Goal: Task Accomplishment & Management: Use online tool/utility

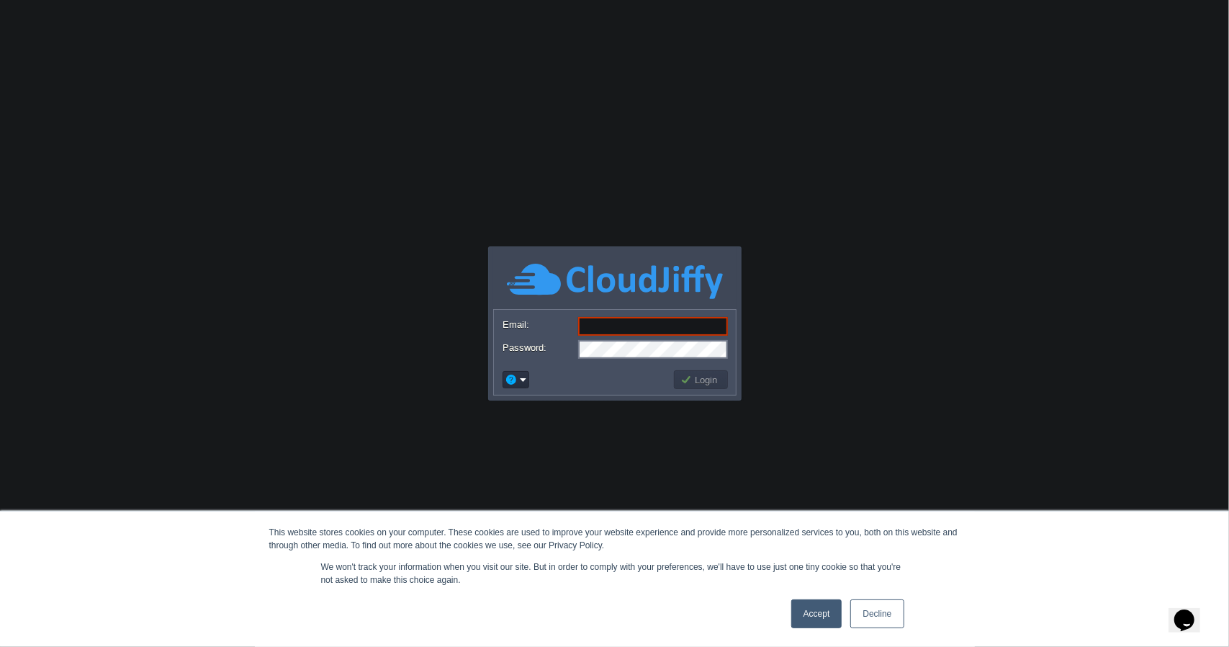
type input "[EMAIL_ADDRESS][DOMAIN_NAME]"
click at [715, 382] on button "Login" at bounding box center [702, 379] width 42 height 13
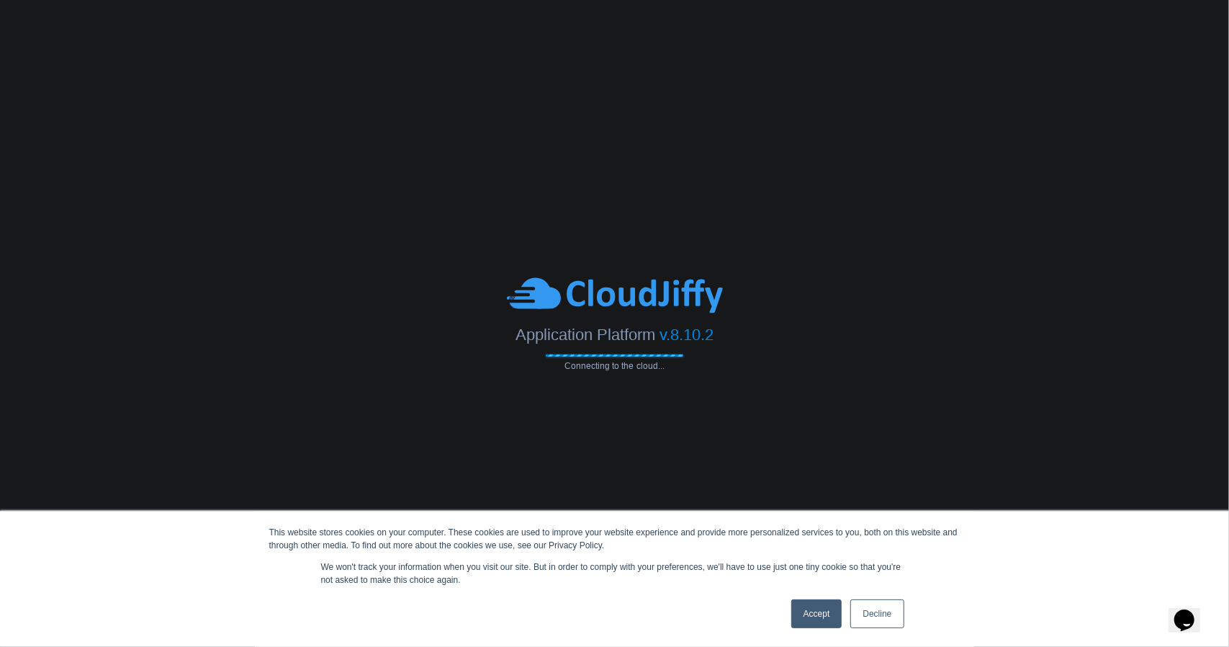
click at [815, 614] on link "Accept" at bounding box center [816, 613] width 51 height 29
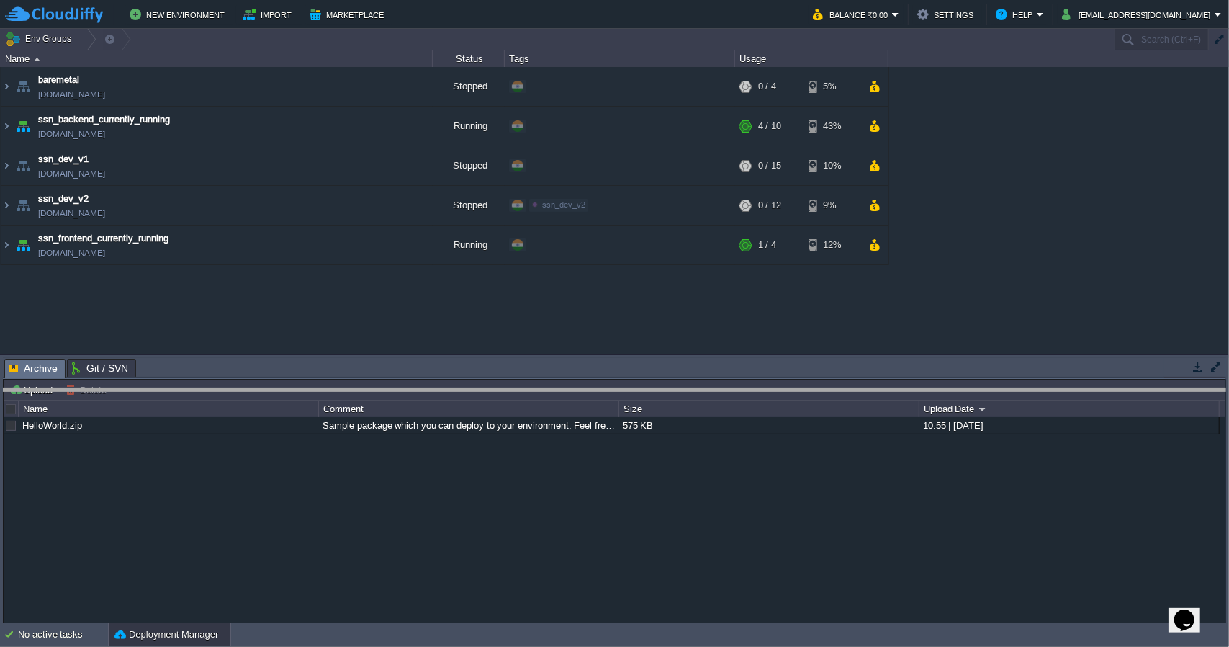
drag, startPoint x: 718, startPoint y: 362, endPoint x: 722, endPoint y: 394, distance: 32.6
click at [722, 394] on body "New Environment Import Marketplace Bonus ₹0.00 Upgrade Account Balance ₹0.00 Se…" at bounding box center [614, 323] width 1229 height 647
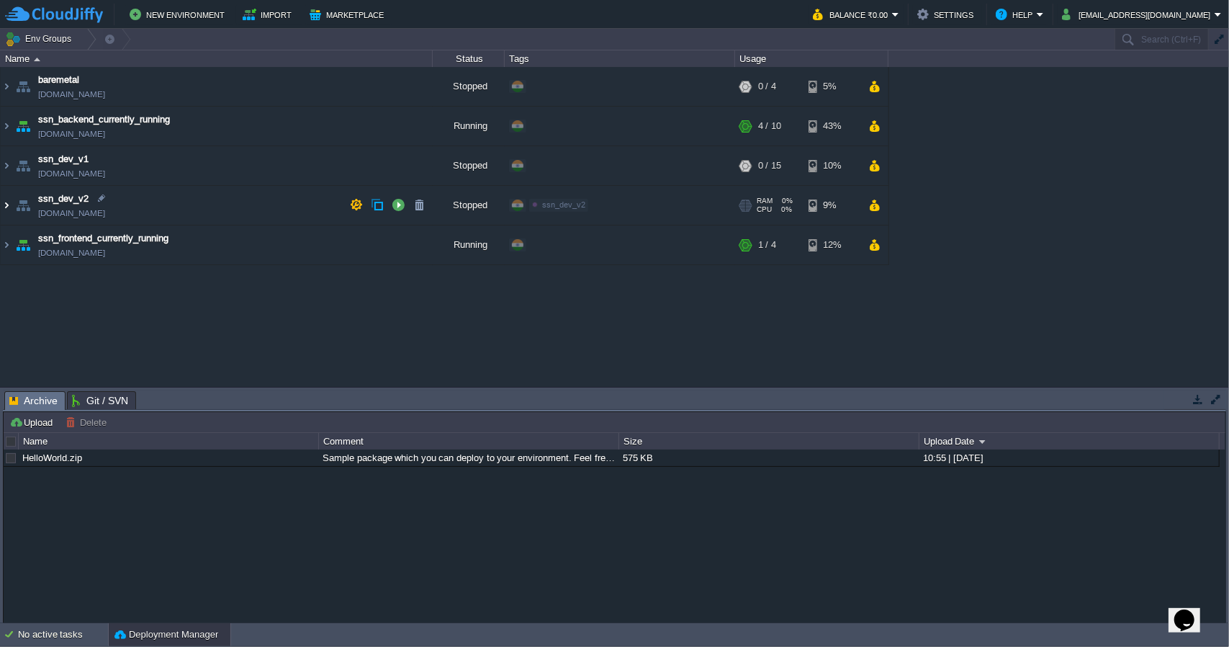
click at [8, 207] on img at bounding box center [7, 205] width 12 height 39
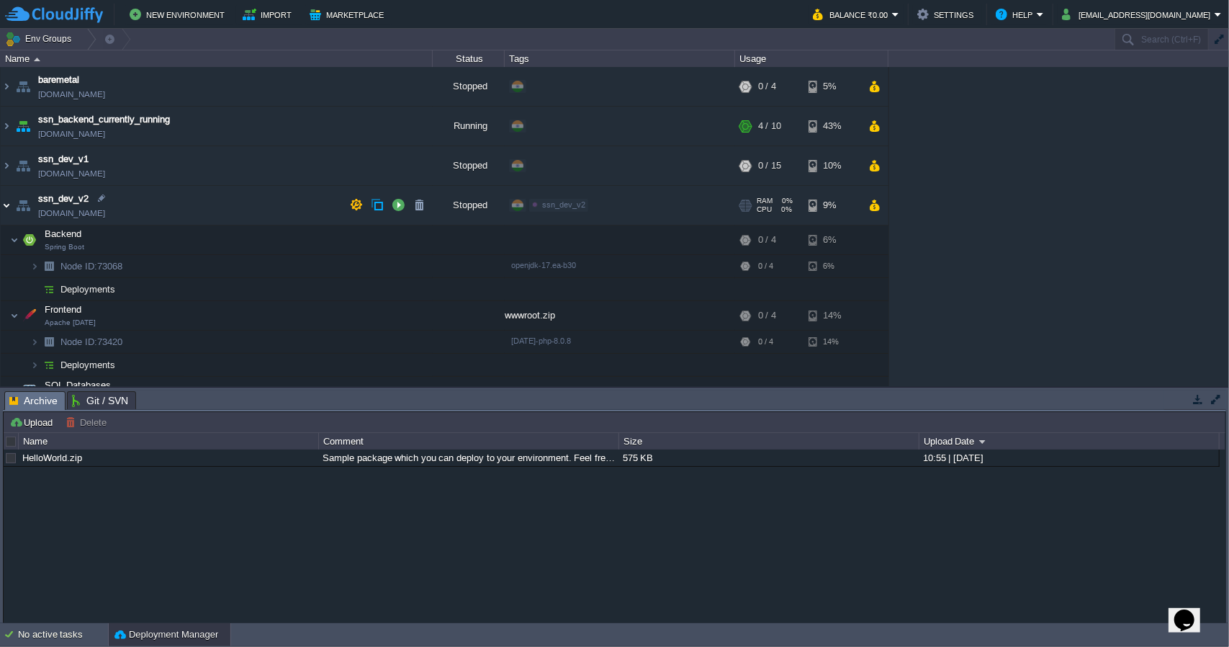
click at [8, 207] on img at bounding box center [7, 205] width 12 height 39
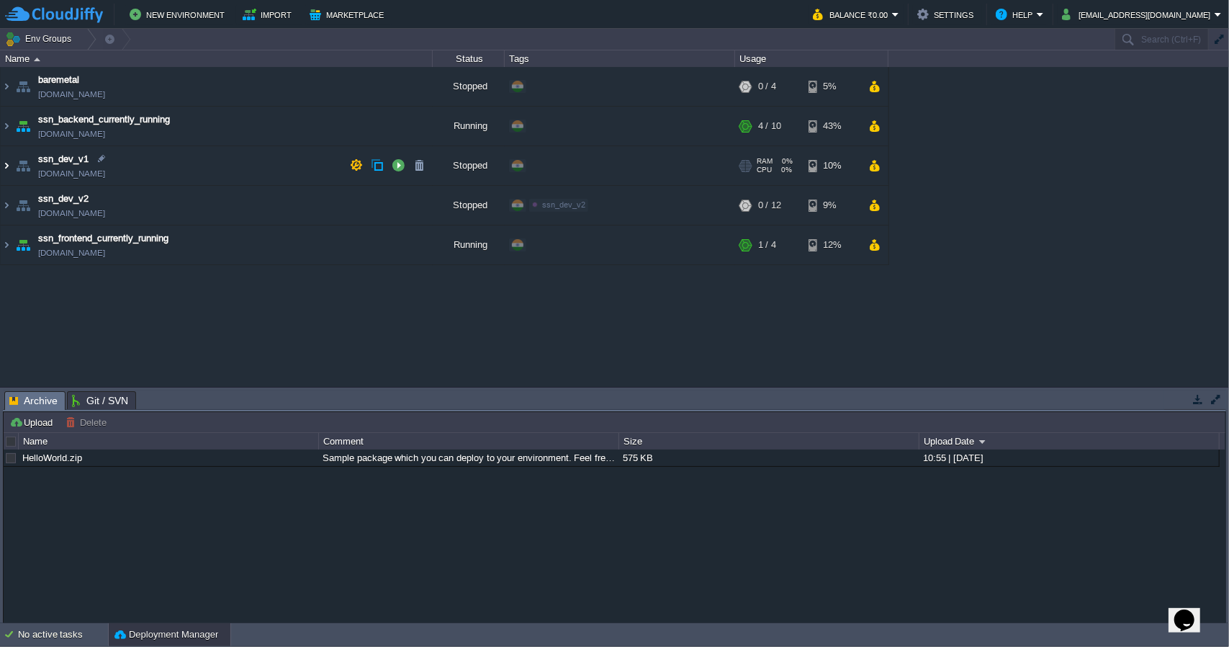
click at [6, 166] on img at bounding box center [7, 165] width 12 height 39
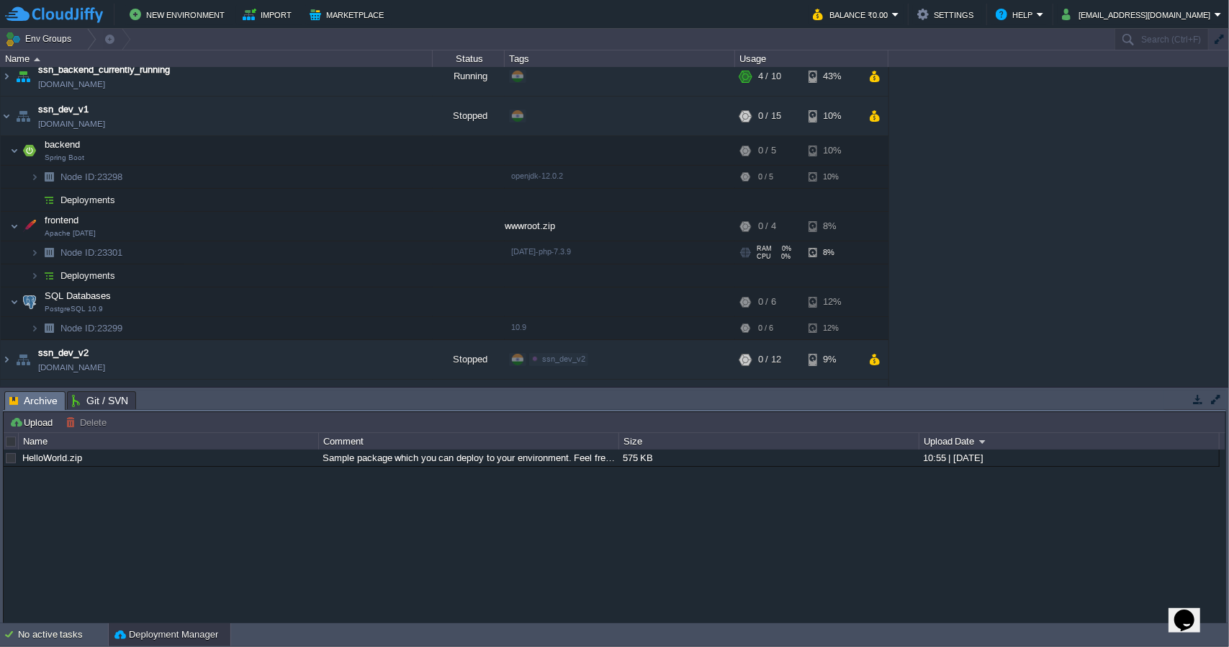
scroll to position [50, 0]
click at [6, 117] on img at bounding box center [7, 115] width 12 height 39
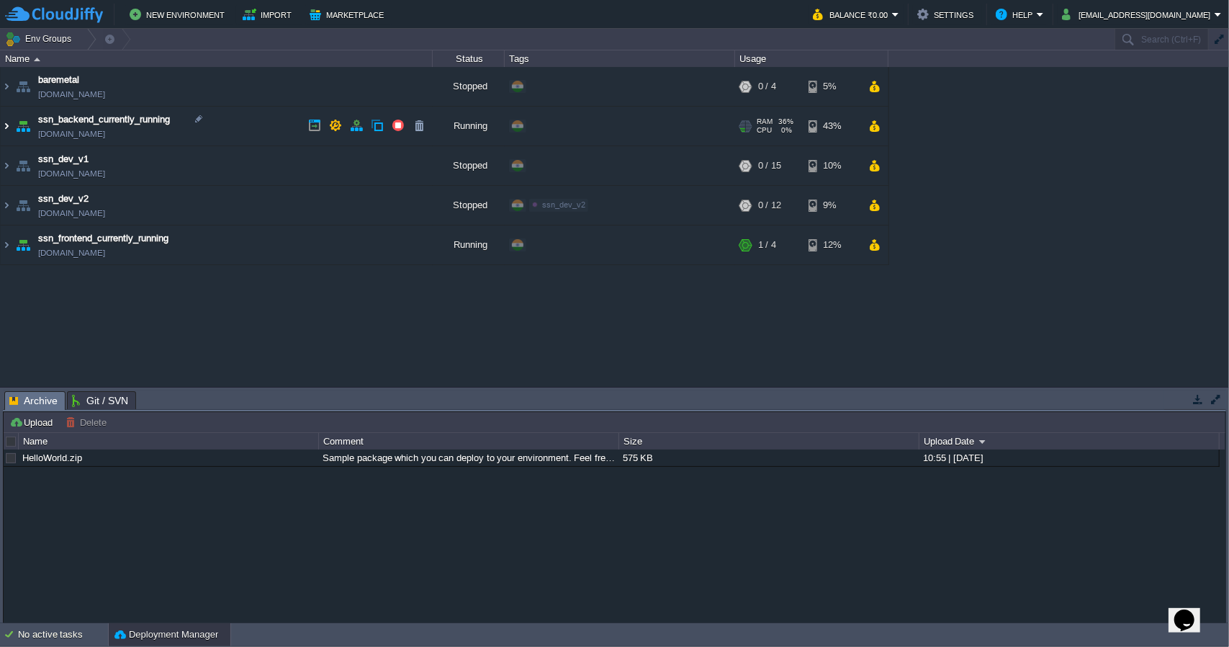
scroll to position [0, 0]
click at [11, 208] on img at bounding box center [7, 205] width 12 height 39
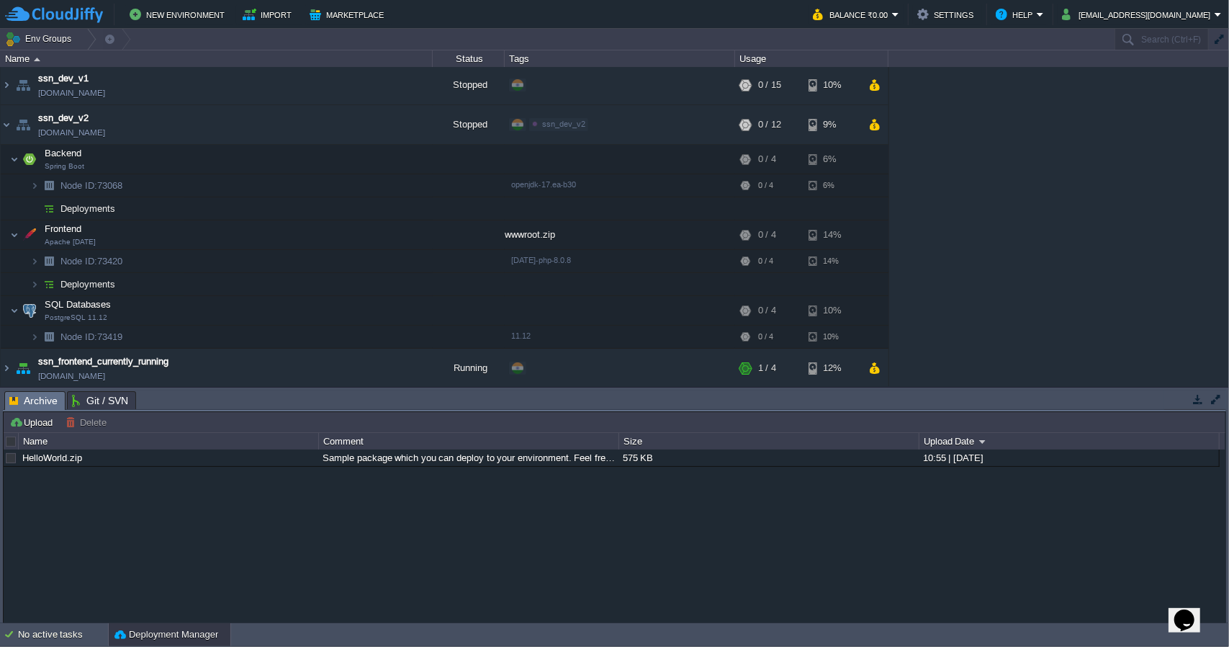
scroll to position [79, 0]
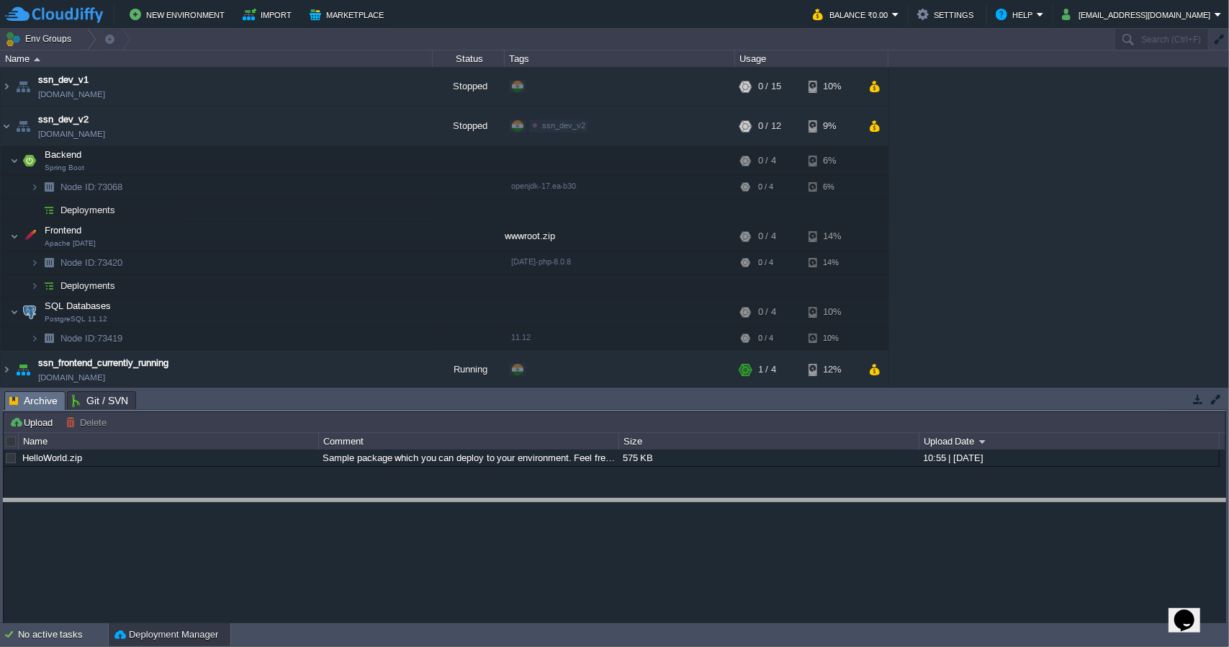
drag, startPoint x: 705, startPoint y: 391, endPoint x: 712, endPoint y: 498, distance: 106.8
click at [712, 498] on body "New Environment Import Marketplace Bonus ₹0.00 Upgrade Account Balance ₹0.00 Se…" at bounding box center [614, 323] width 1229 height 647
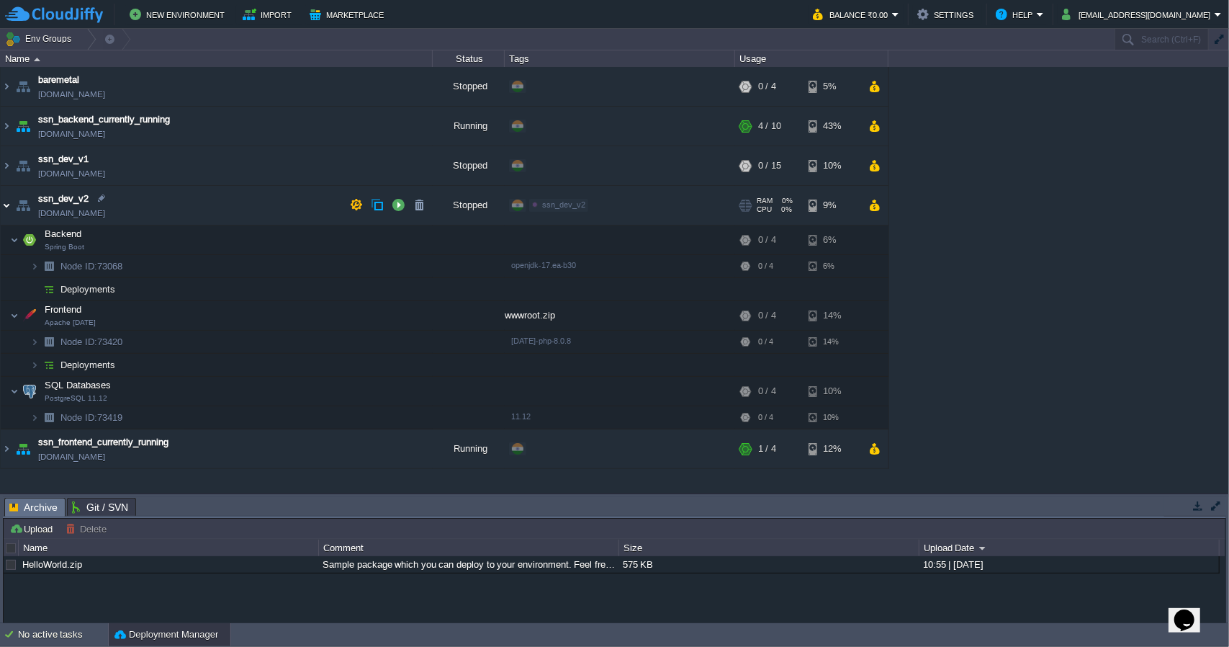
click at [6, 212] on img at bounding box center [7, 205] width 12 height 39
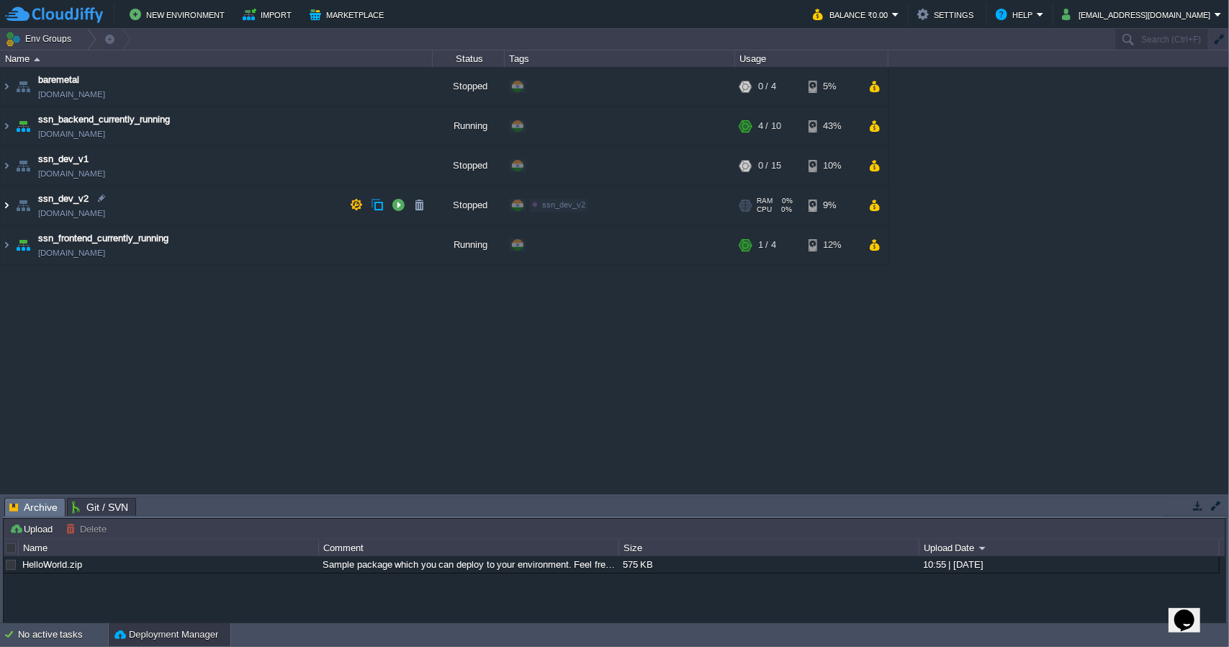
click at [5, 210] on img at bounding box center [7, 205] width 12 height 39
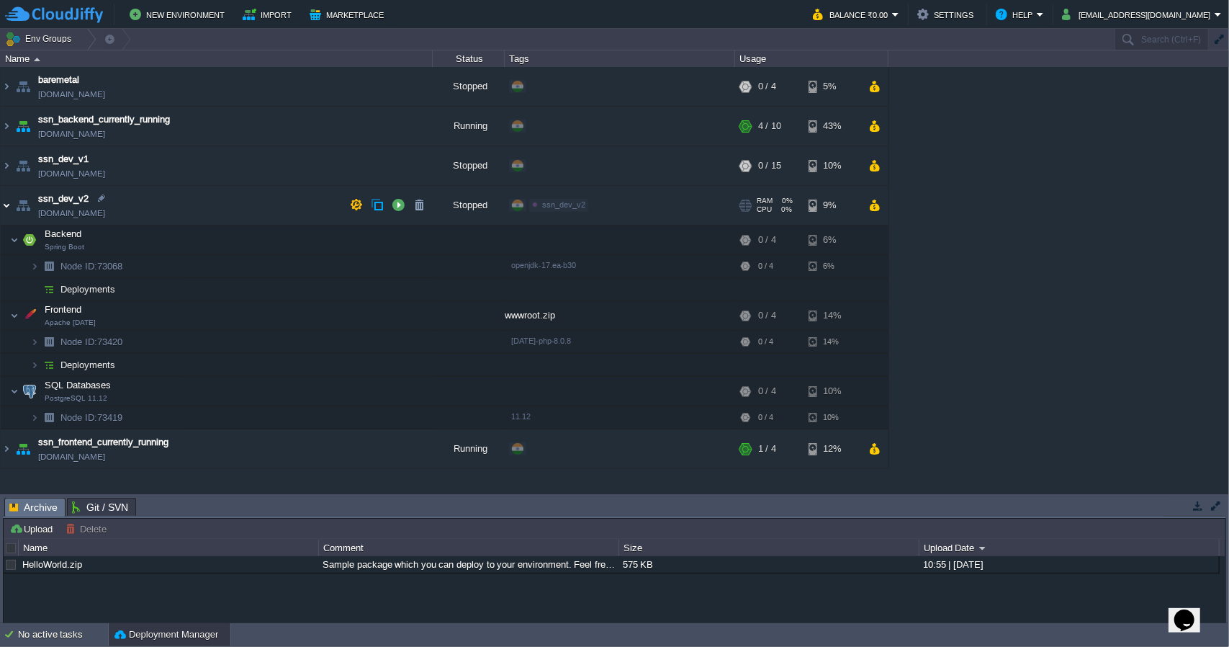
click at [5, 210] on img at bounding box center [7, 205] width 12 height 39
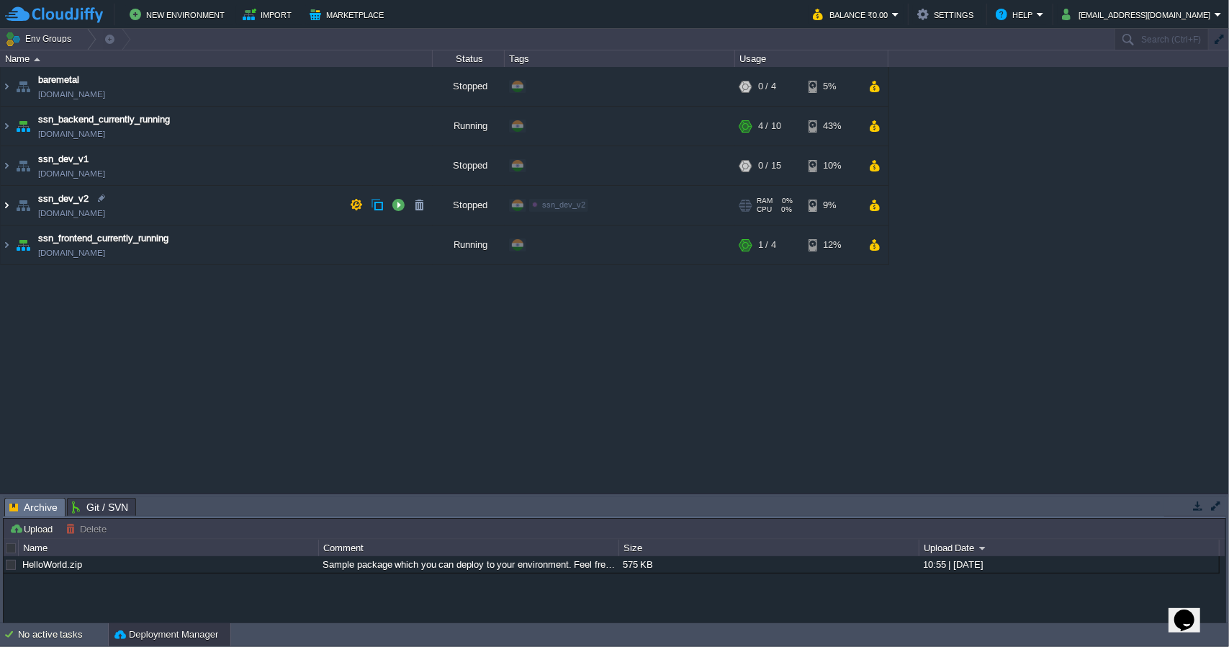
click at [3, 210] on img at bounding box center [7, 205] width 12 height 39
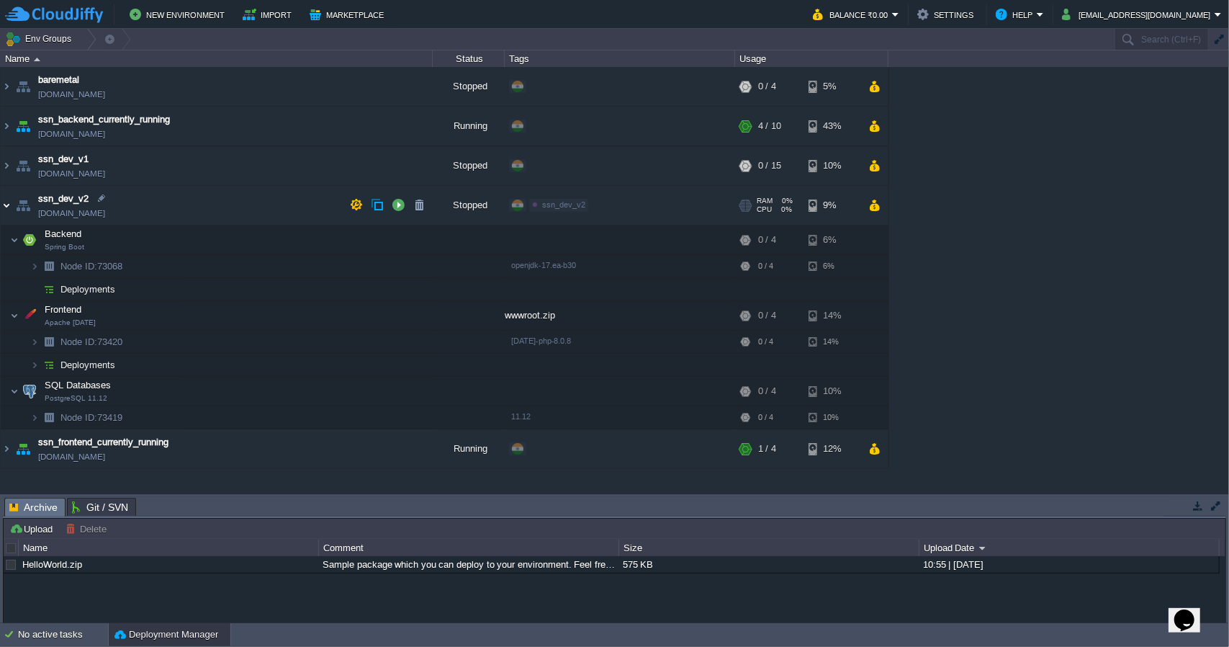
click at [3, 210] on img at bounding box center [7, 205] width 12 height 39
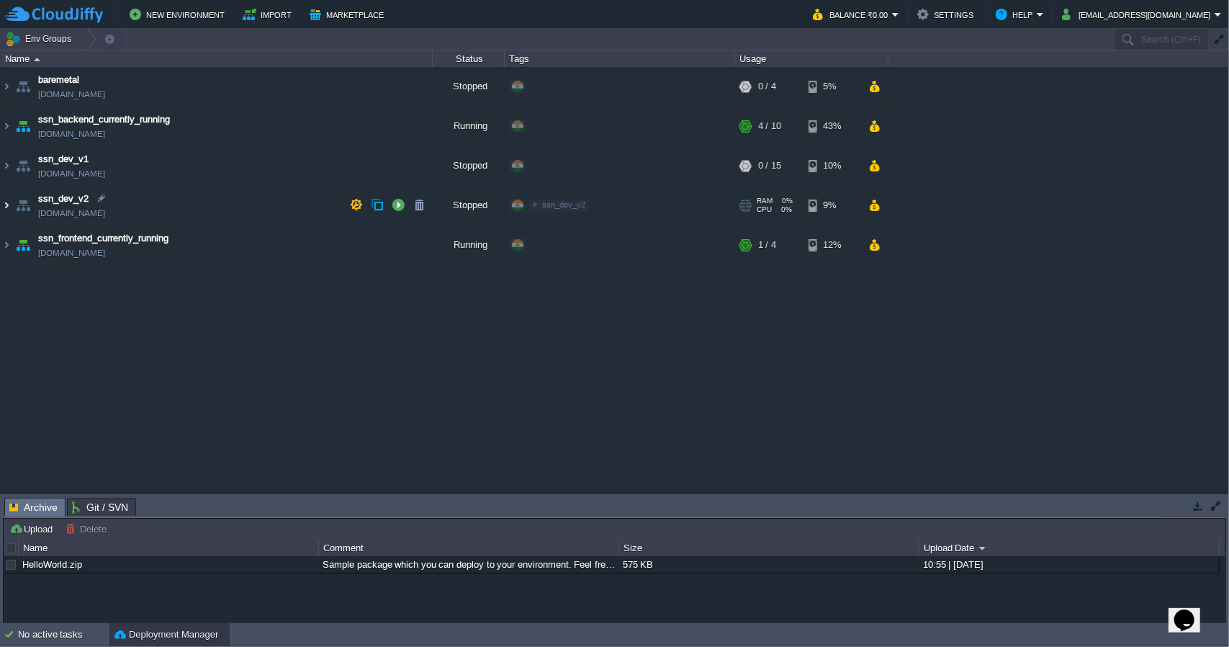
click at [3, 210] on img at bounding box center [7, 205] width 12 height 39
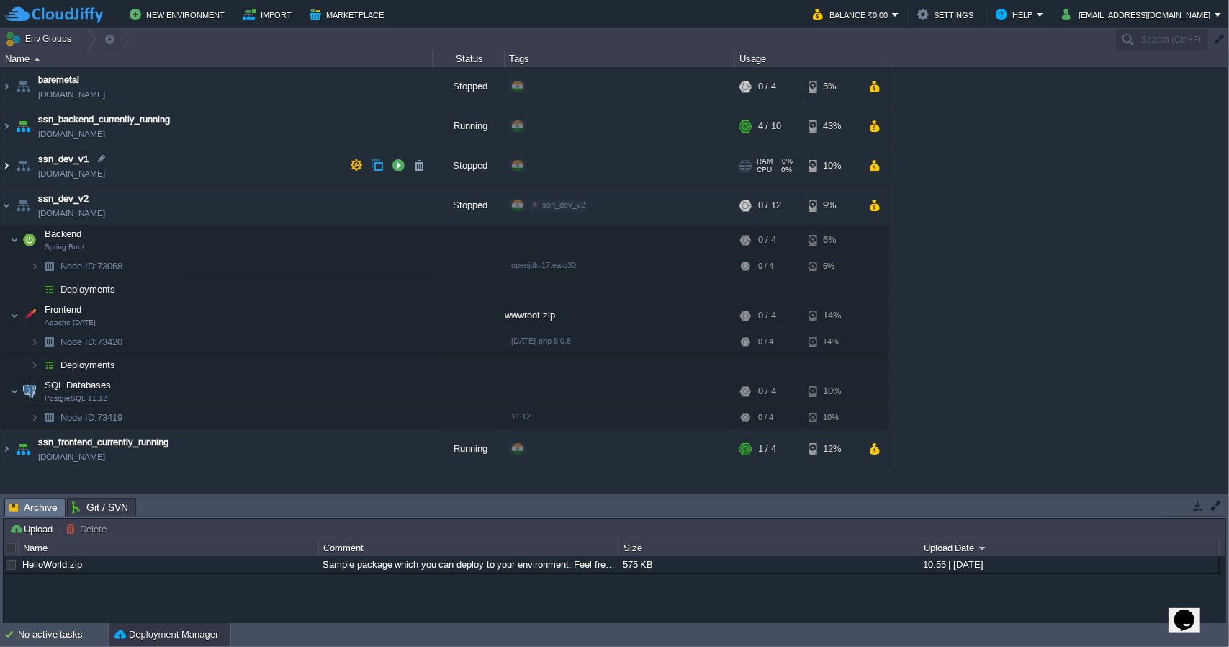
click at [8, 166] on img at bounding box center [7, 165] width 12 height 39
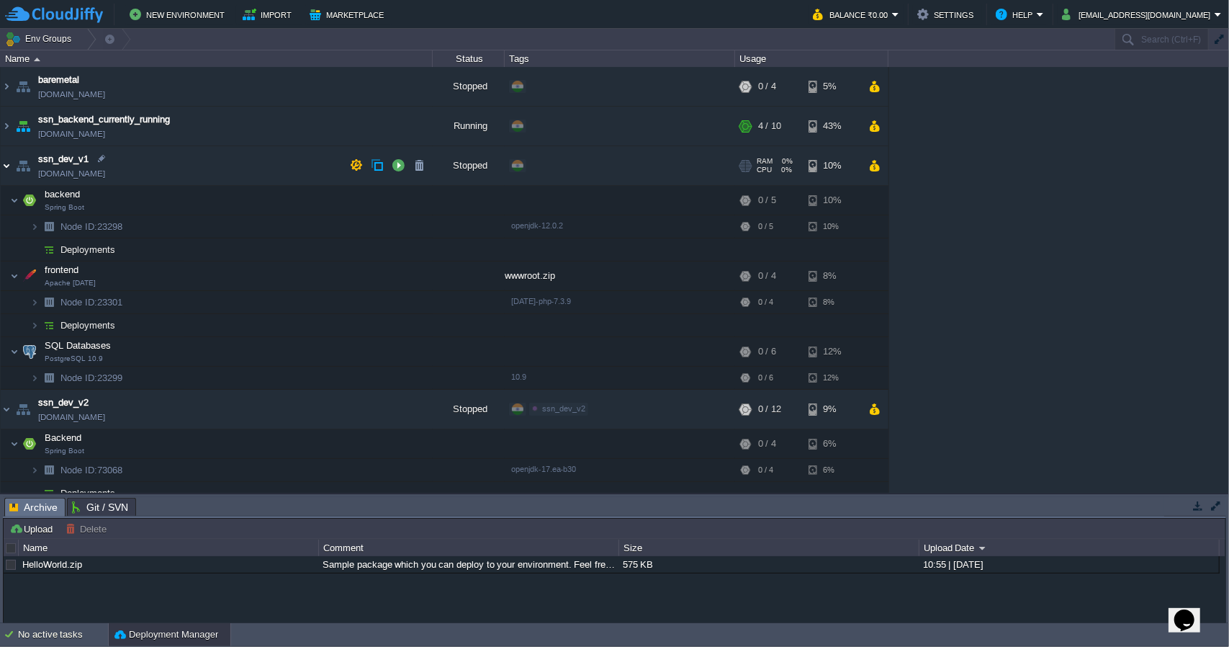
click at [8, 166] on img at bounding box center [7, 165] width 12 height 39
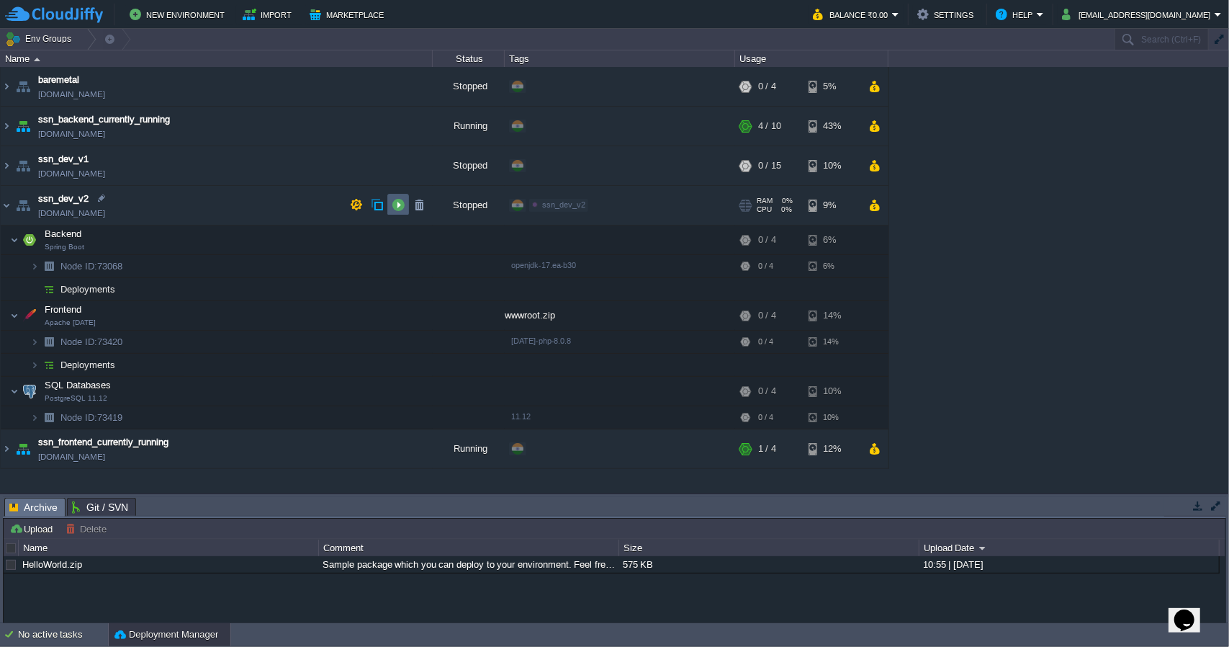
click at [398, 209] on button "button" at bounding box center [398, 204] width 13 height 13
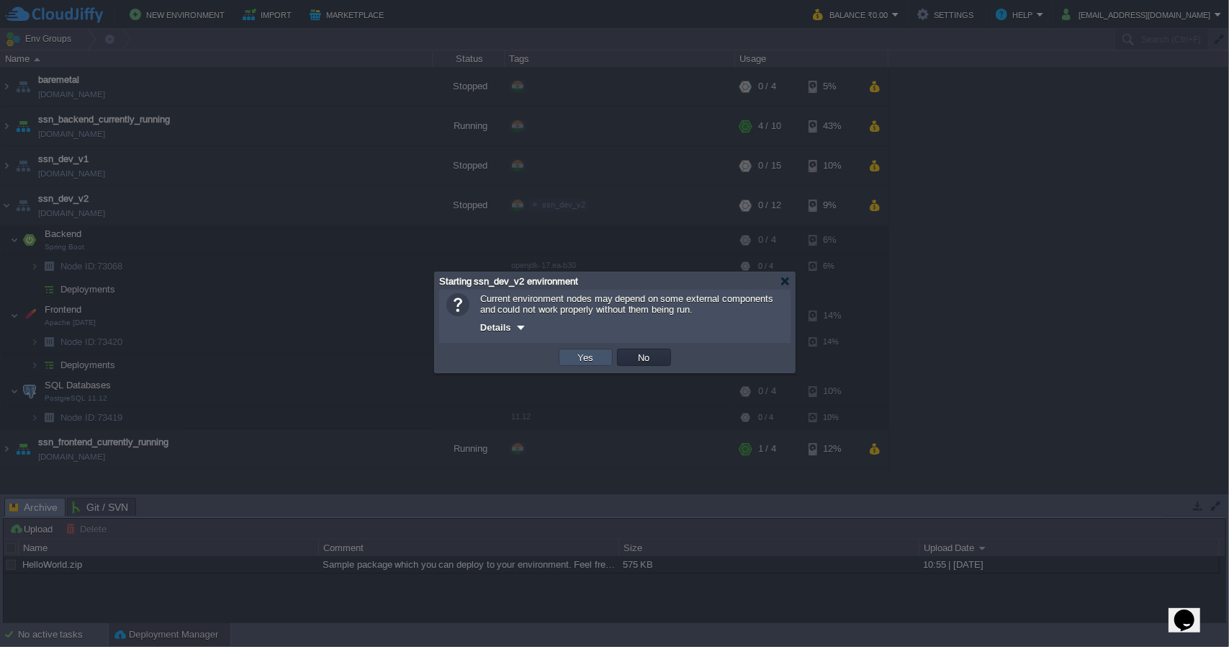
click at [579, 360] on button "Yes" at bounding box center [586, 357] width 24 height 13
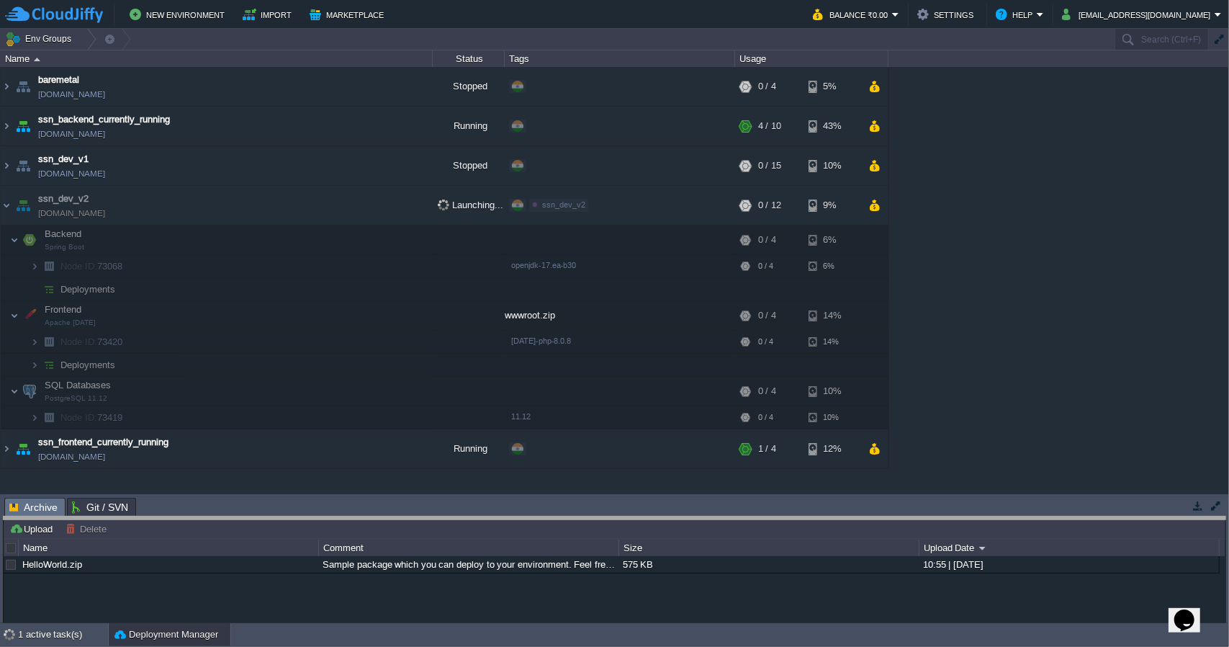
drag, startPoint x: 1072, startPoint y: 499, endPoint x: 1072, endPoint y: 518, distance: 18.7
click at [1072, 518] on body "New Environment Import Marketplace Bonus ₹0.00 Upgrade Account Balance ₹0.00 Se…" at bounding box center [614, 323] width 1229 height 647
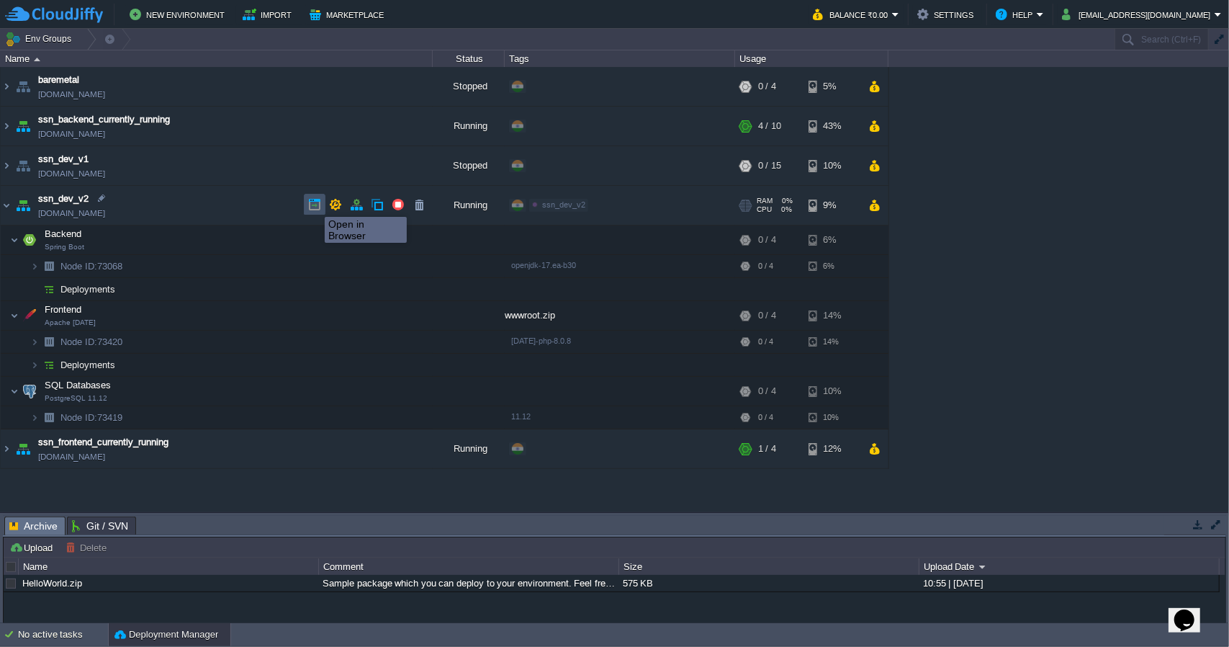
click at [314, 204] on button "button" at bounding box center [314, 204] width 13 height 13
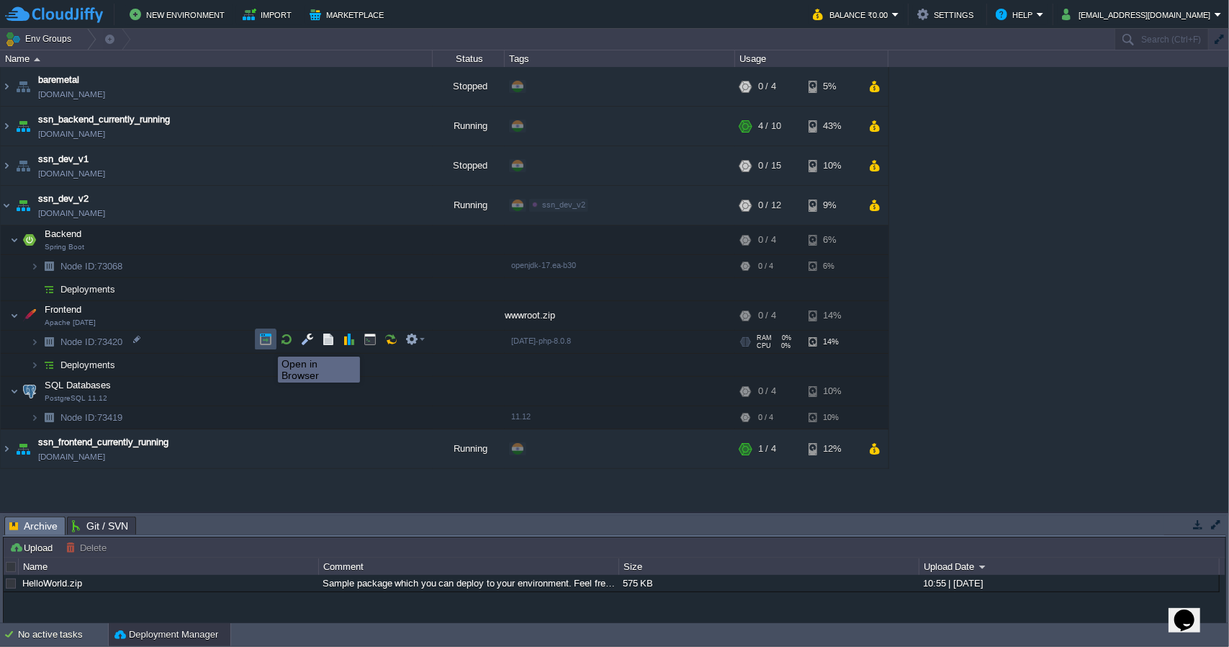
click at [267, 344] on button "button" at bounding box center [265, 339] width 13 height 13
click at [33, 344] on img at bounding box center [34, 342] width 9 height 22
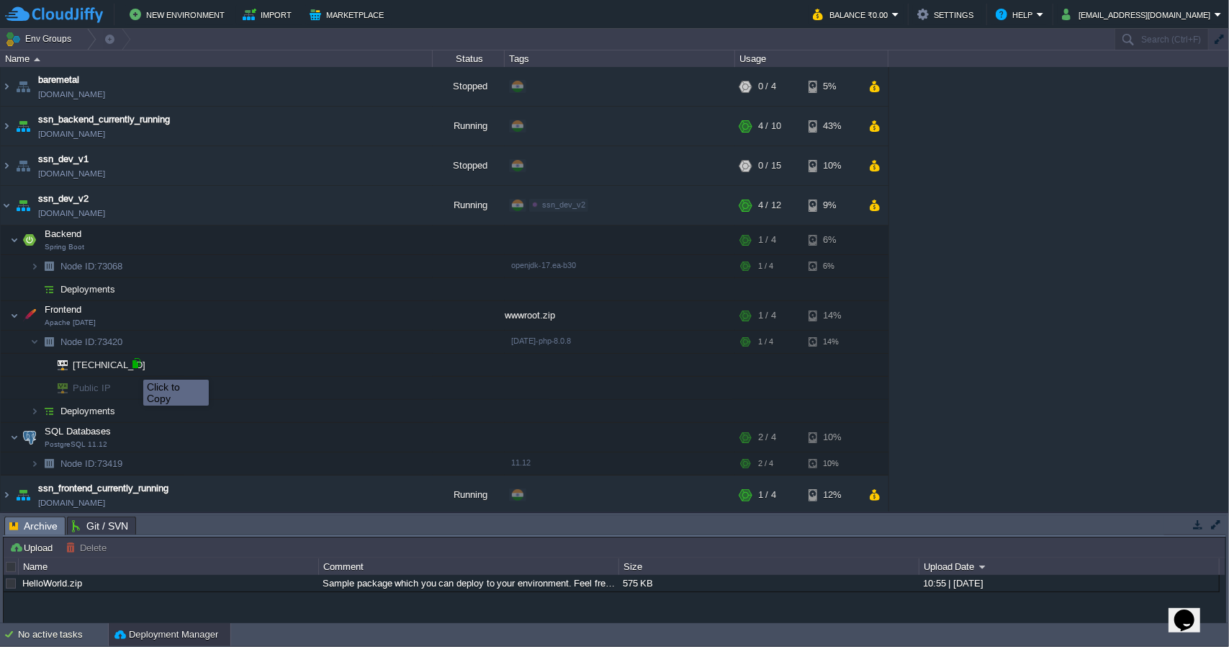
click at [133, 367] on div at bounding box center [136, 362] width 13 height 13
click at [315, 202] on button "button" at bounding box center [314, 204] width 13 height 13
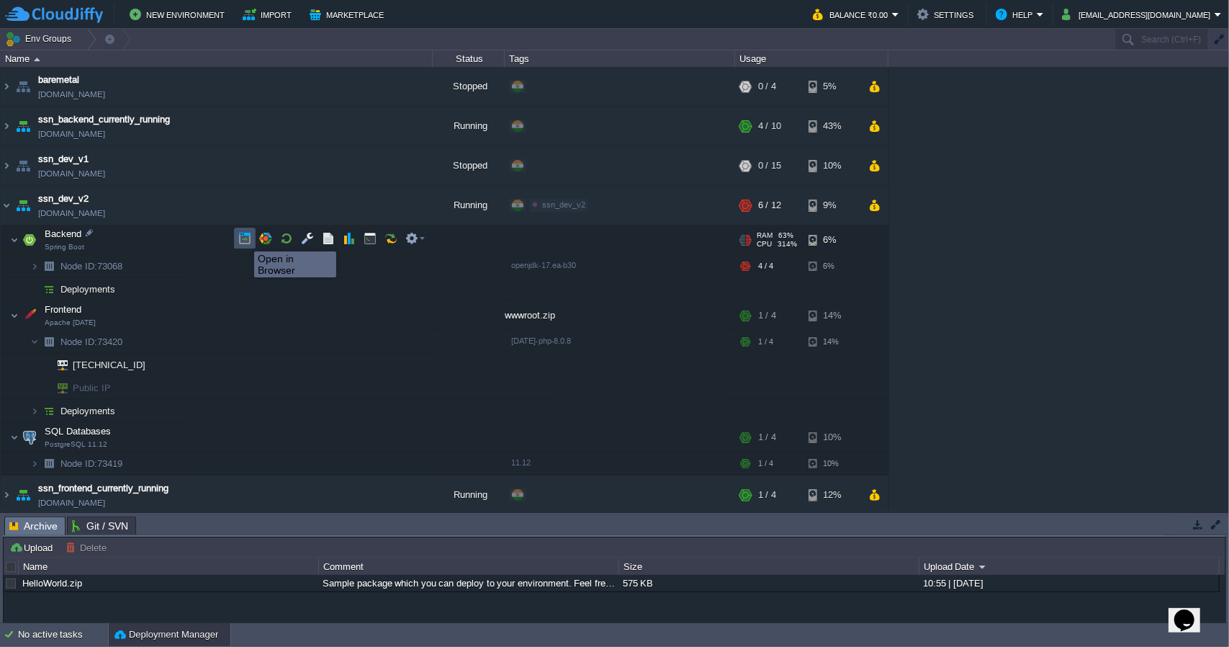
click at [243, 238] on button "button" at bounding box center [244, 238] width 13 height 13
click at [264, 265] on button "button" at bounding box center [265, 264] width 13 height 13
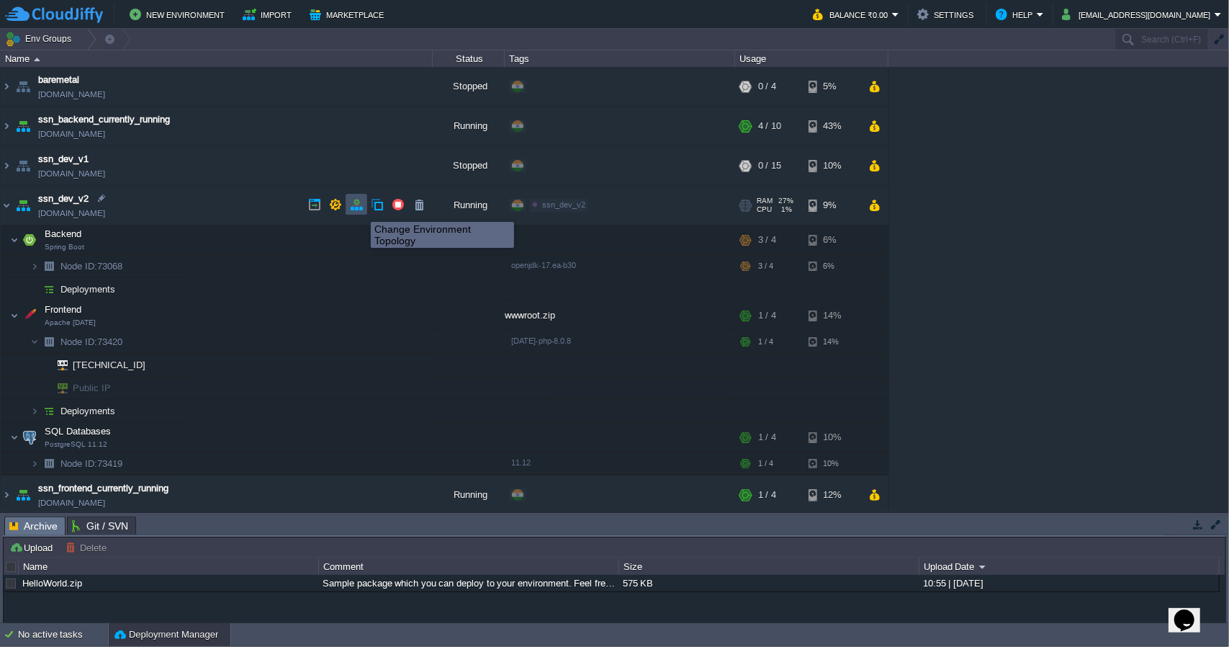
click at [360, 209] on button "button" at bounding box center [356, 204] width 13 height 13
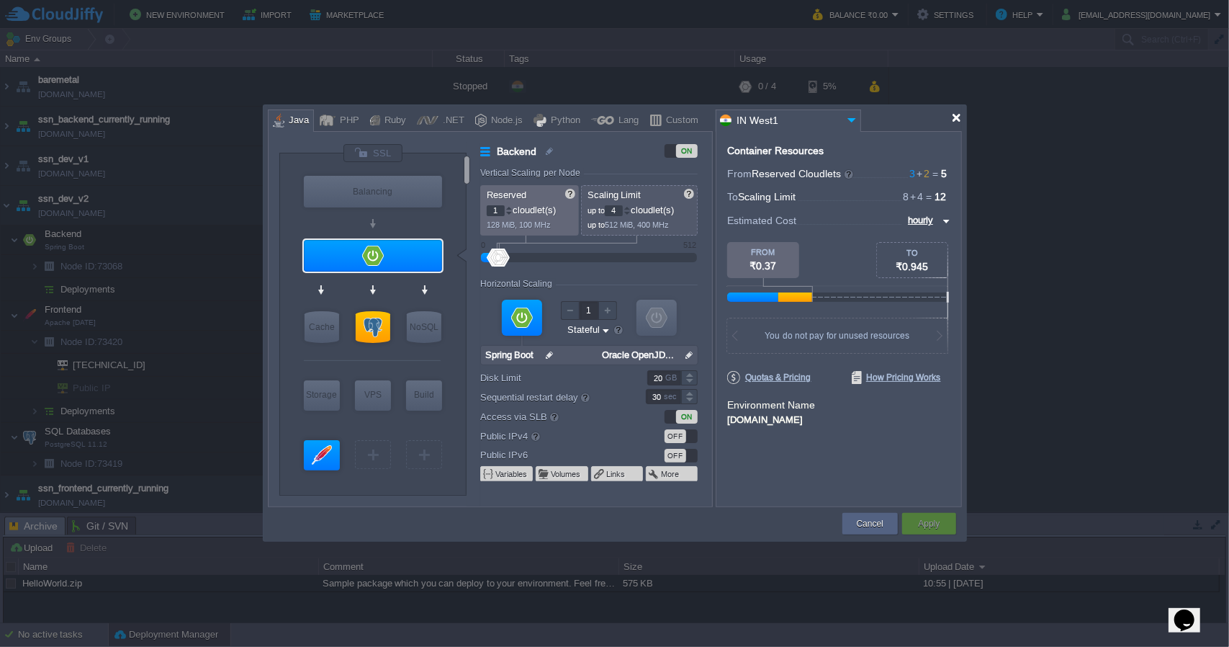
click at [959, 120] on div at bounding box center [956, 117] width 11 height 11
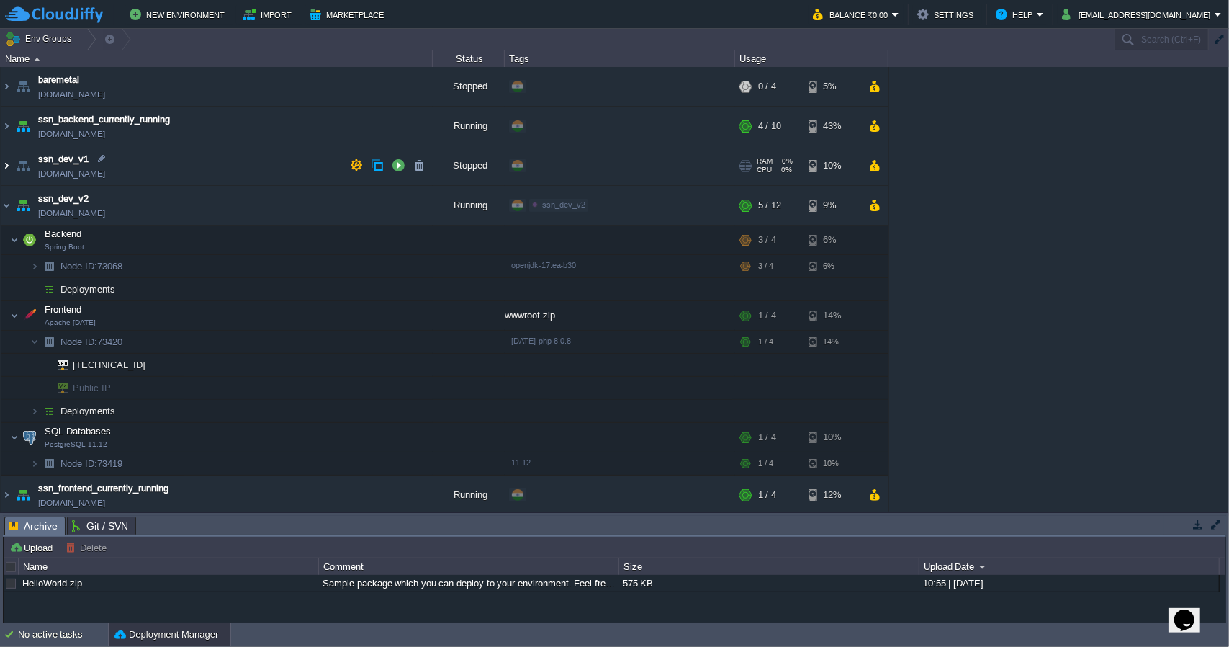
click at [7, 162] on img at bounding box center [7, 165] width 12 height 39
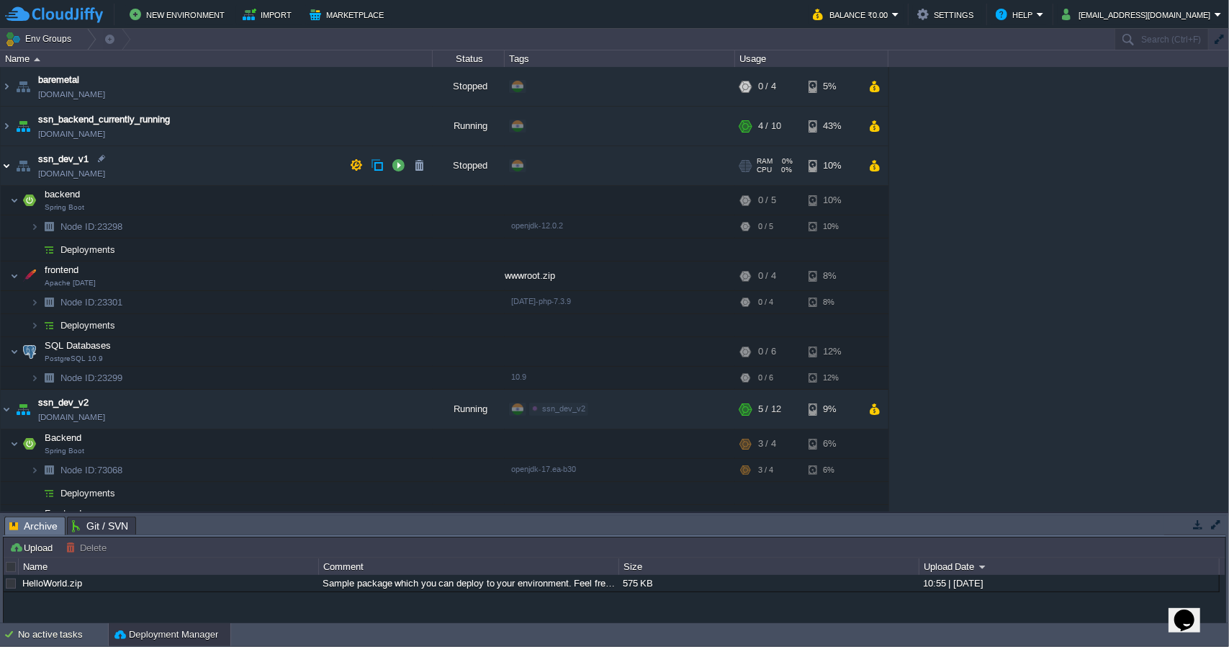
click at [7, 162] on img at bounding box center [7, 165] width 12 height 39
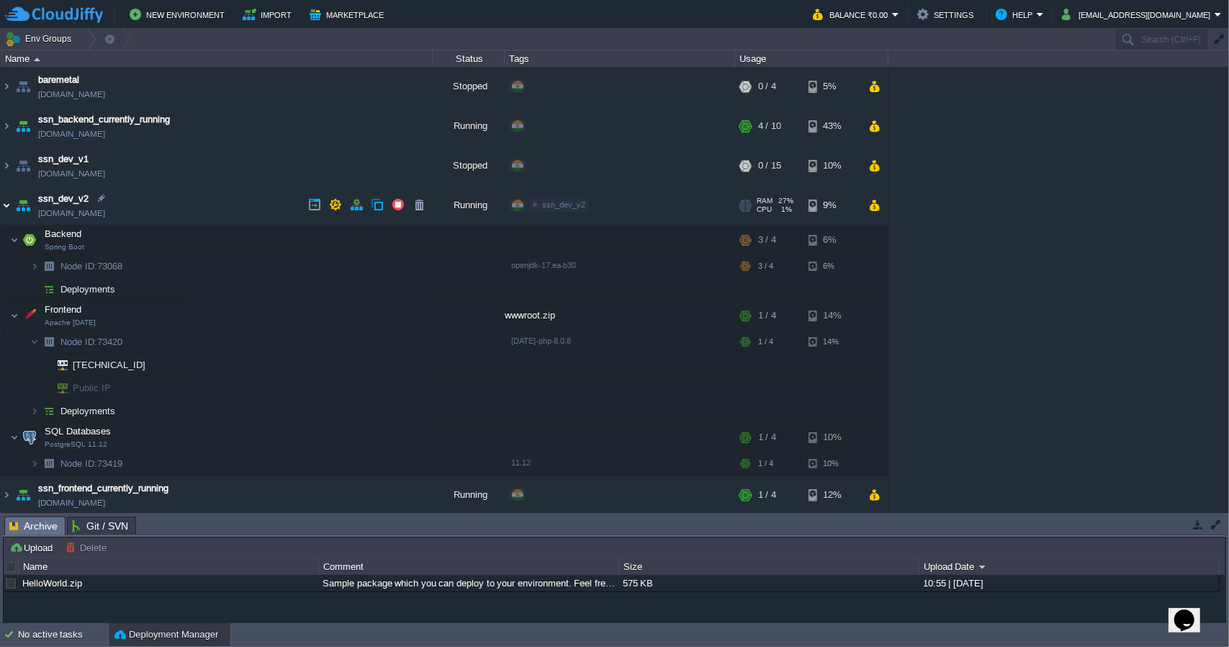
click at [6, 204] on img at bounding box center [7, 205] width 12 height 39
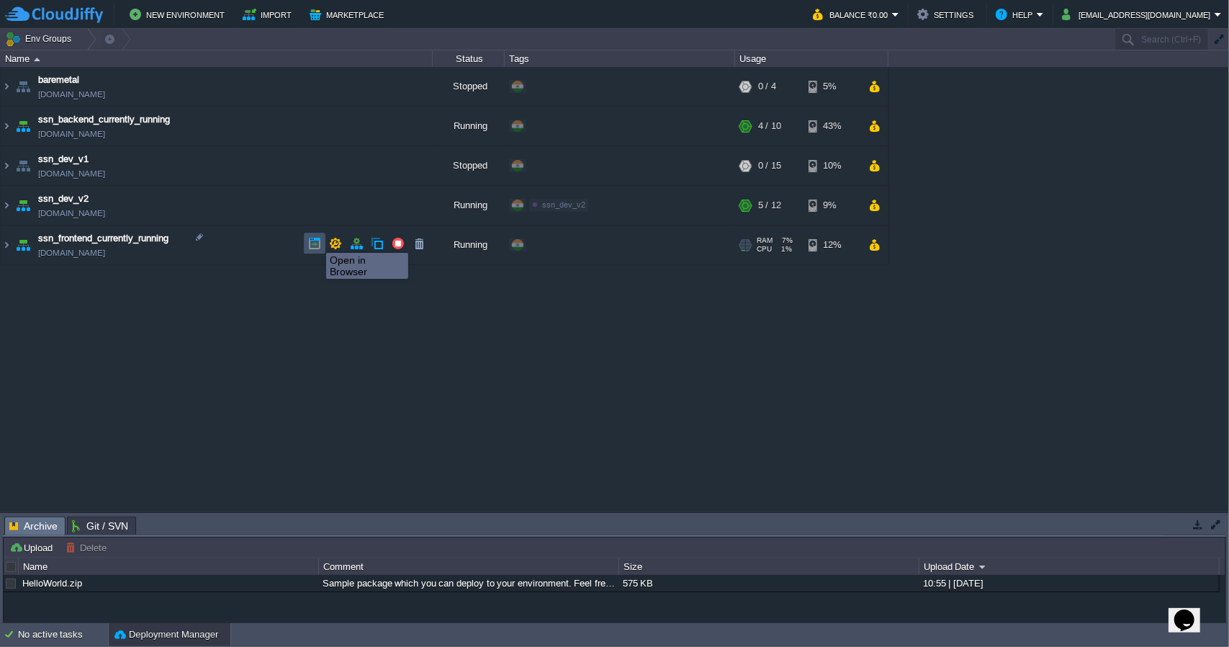
click at [315, 240] on button "button" at bounding box center [314, 243] width 13 height 13
click at [7, 126] on img at bounding box center [7, 126] width 12 height 39
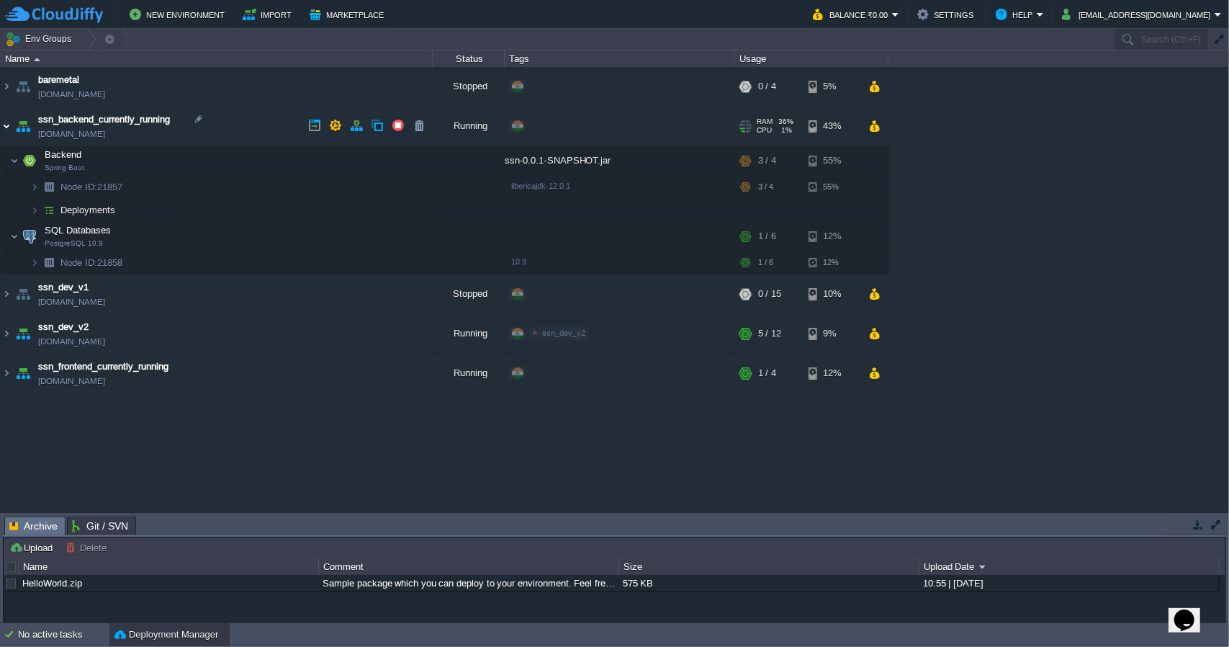
click at [6, 127] on img at bounding box center [7, 126] width 12 height 39
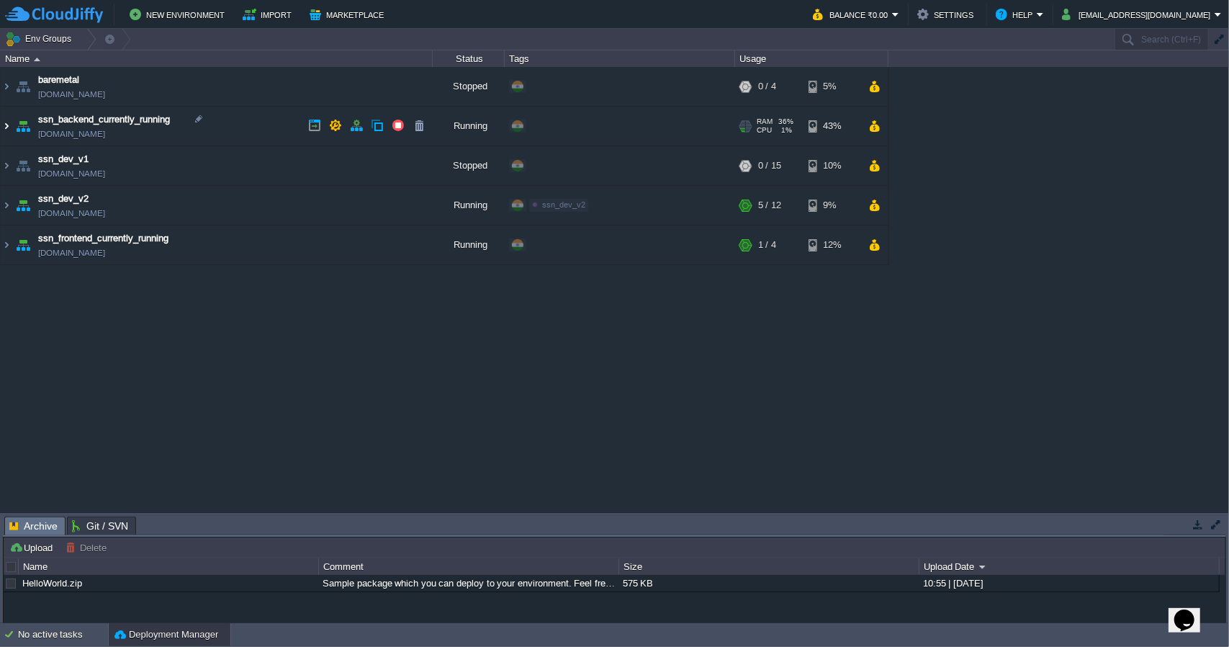
click at [4, 125] on img at bounding box center [7, 126] width 12 height 39
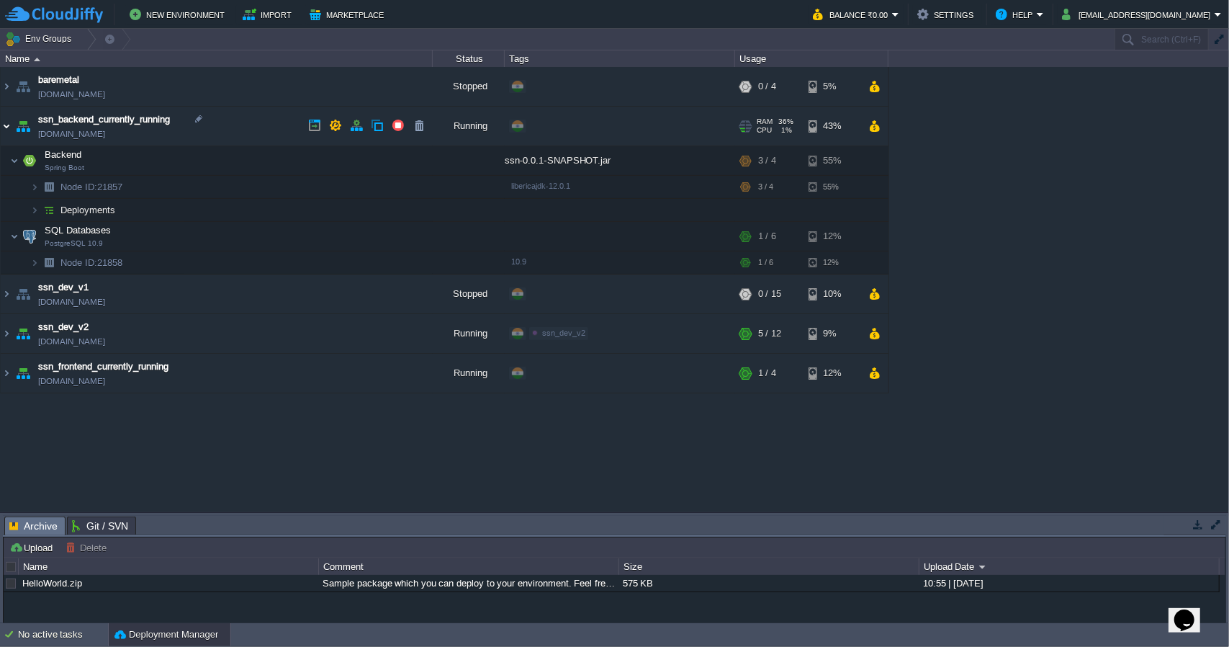
click at [9, 132] on img at bounding box center [7, 126] width 12 height 39
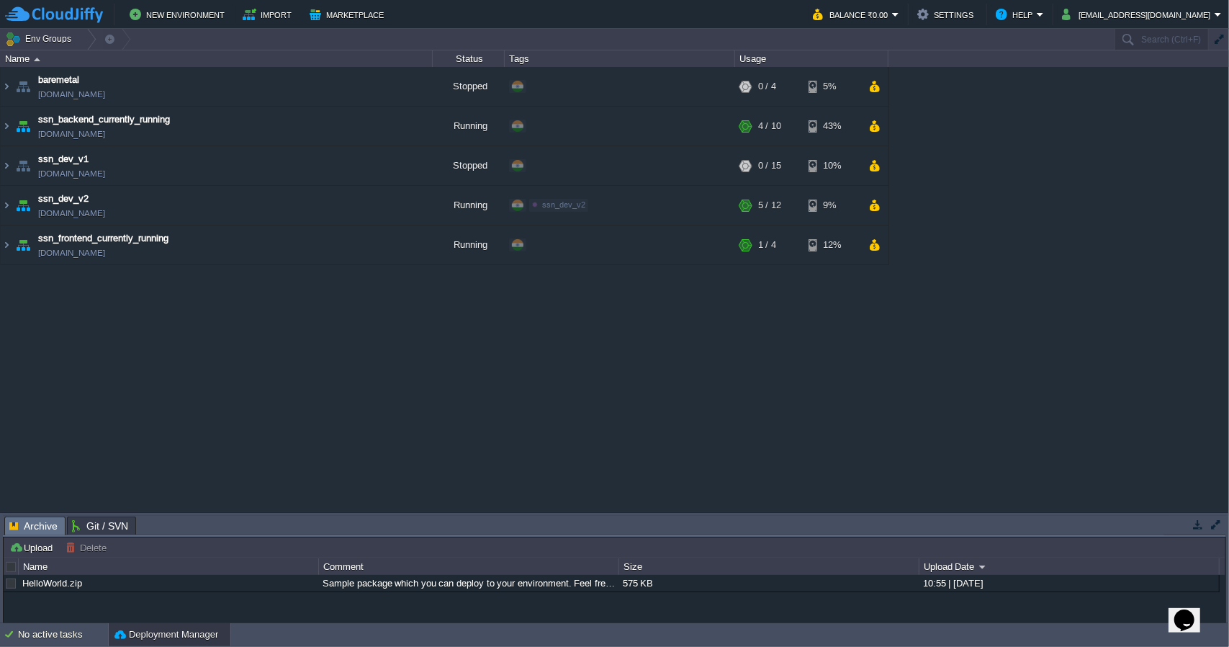
click at [117, 342] on div "baremetal [DOMAIN_NAME] Stopped + Add to Env Group RAM 0% CPU 0% 0 / 4 5% ssn_b…" at bounding box center [614, 289] width 1229 height 444
click at [4, 248] on img at bounding box center [7, 244] width 12 height 39
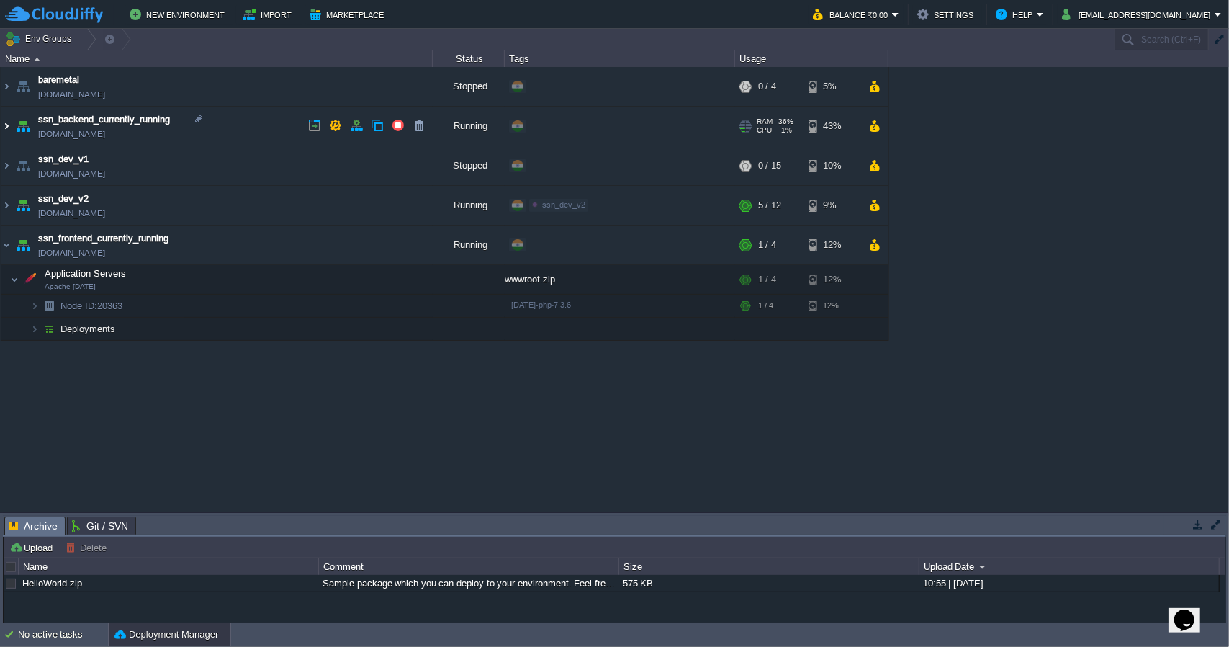
click at [7, 128] on img at bounding box center [7, 126] width 12 height 39
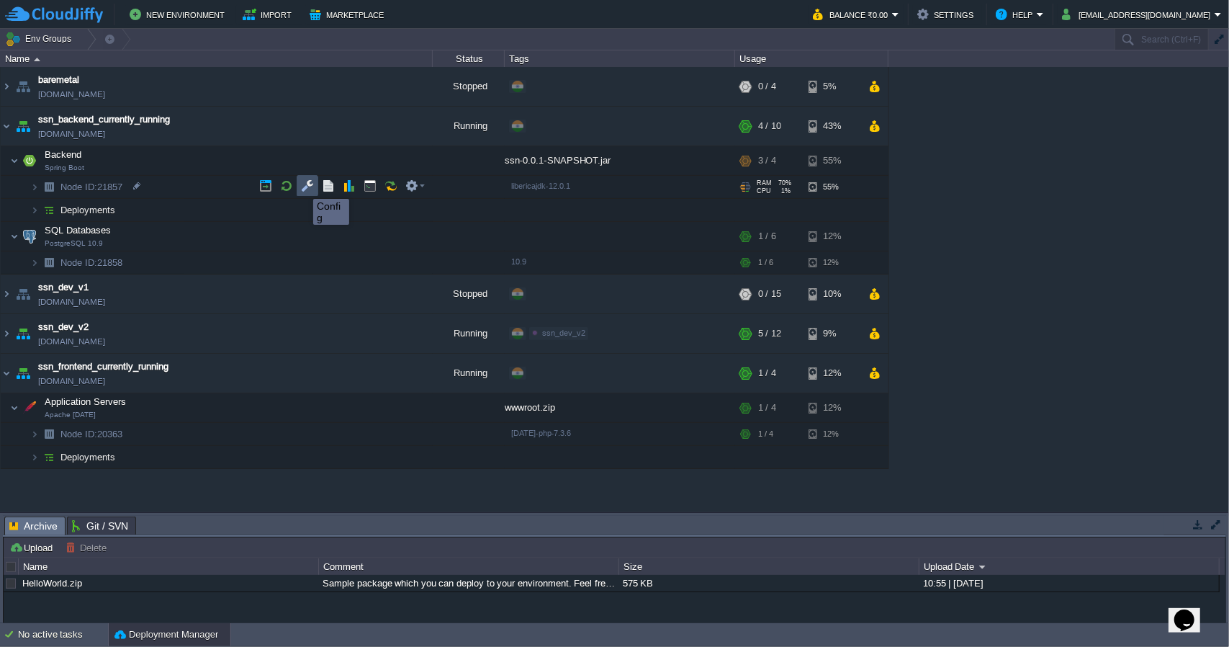
click at [302, 186] on button "button" at bounding box center [307, 185] width 13 height 13
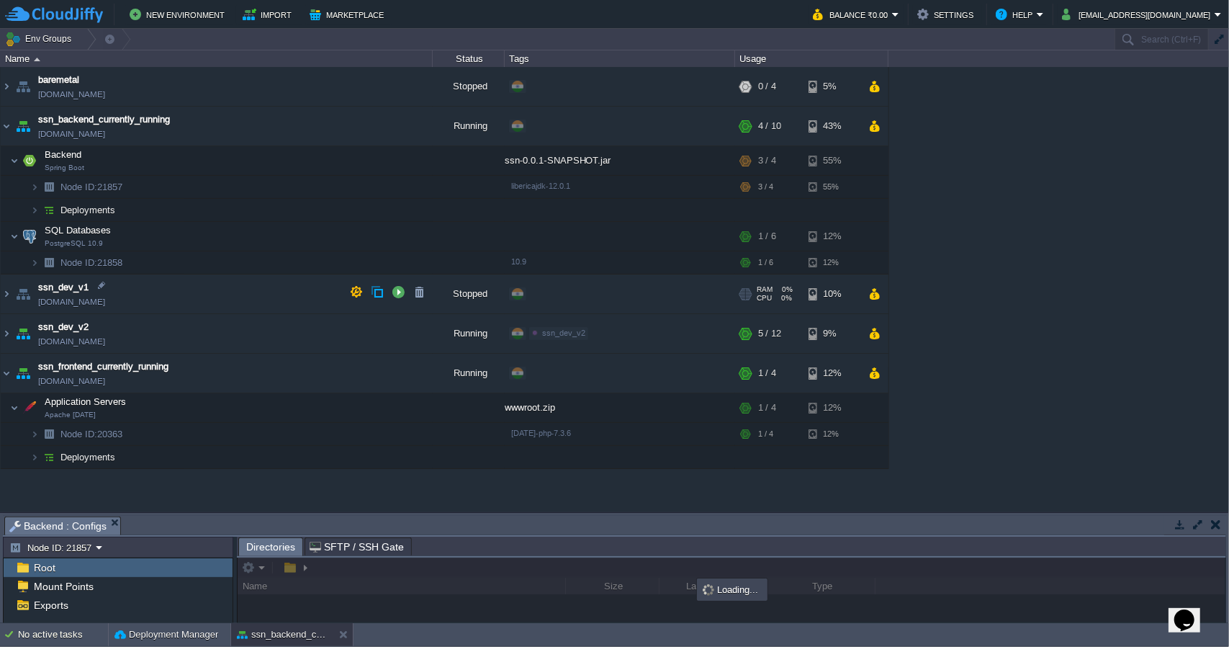
drag, startPoint x: 873, startPoint y: 515, endPoint x: 874, endPoint y: 286, distance: 229.0
click at [874, 286] on div "Env Groups Search (Ctrl+F) auto-gen Name Status Tags Usage baremetal [DOMAIN_NA…" at bounding box center [614, 326] width 1229 height 594
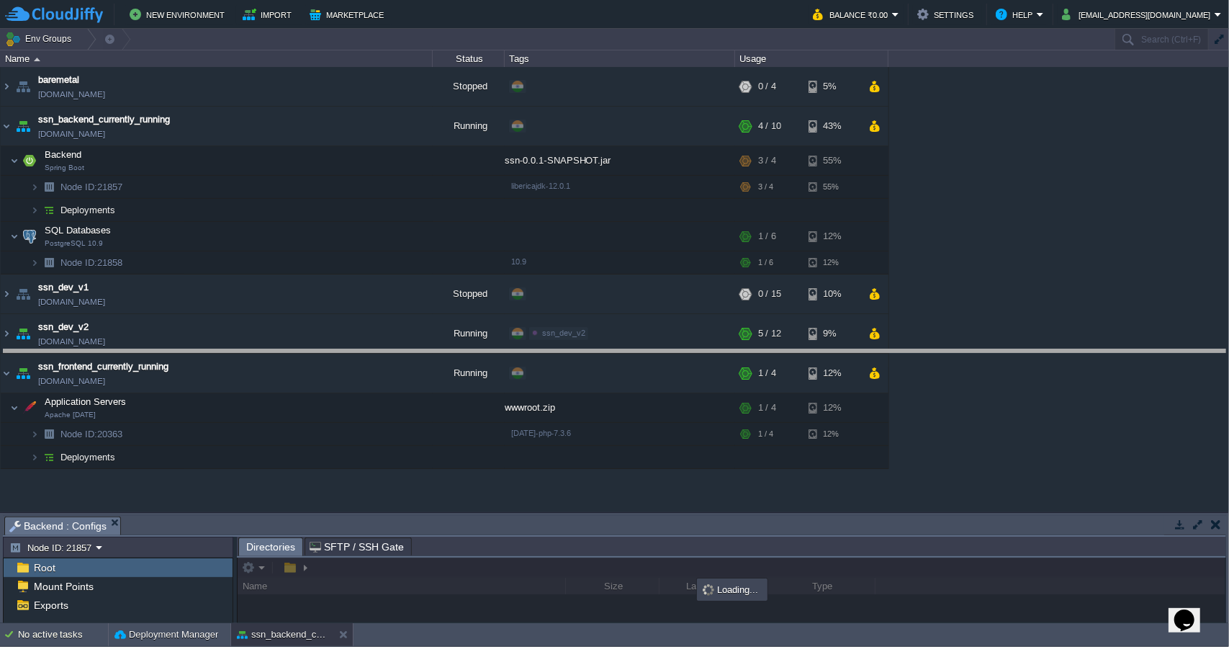
drag, startPoint x: 1003, startPoint y: 521, endPoint x: 995, endPoint y: 350, distance: 170.9
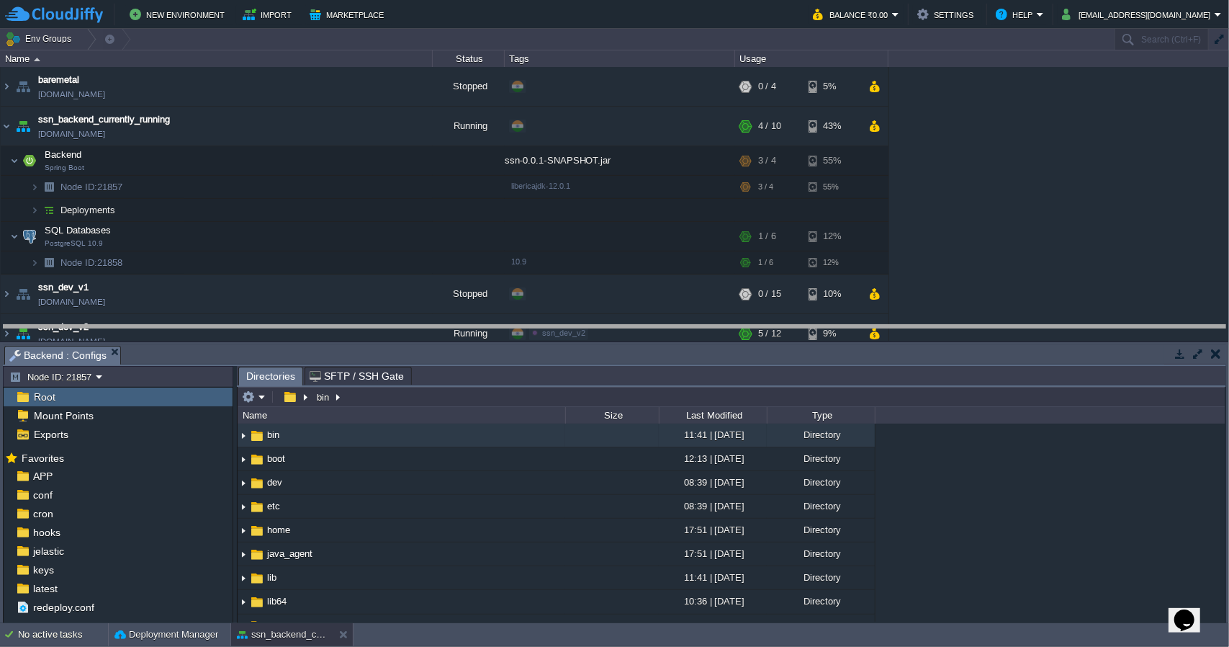
drag, startPoint x: 980, startPoint y: 348, endPoint x: 982, endPoint y: 266, distance: 82.1
click at [982, 266] on body "New Environment Import Marketplace Bonus ₹0.00 Upgrade Account Balance ₹0.00 Se…" at bounding box center [614, 323] width 1229 height 647
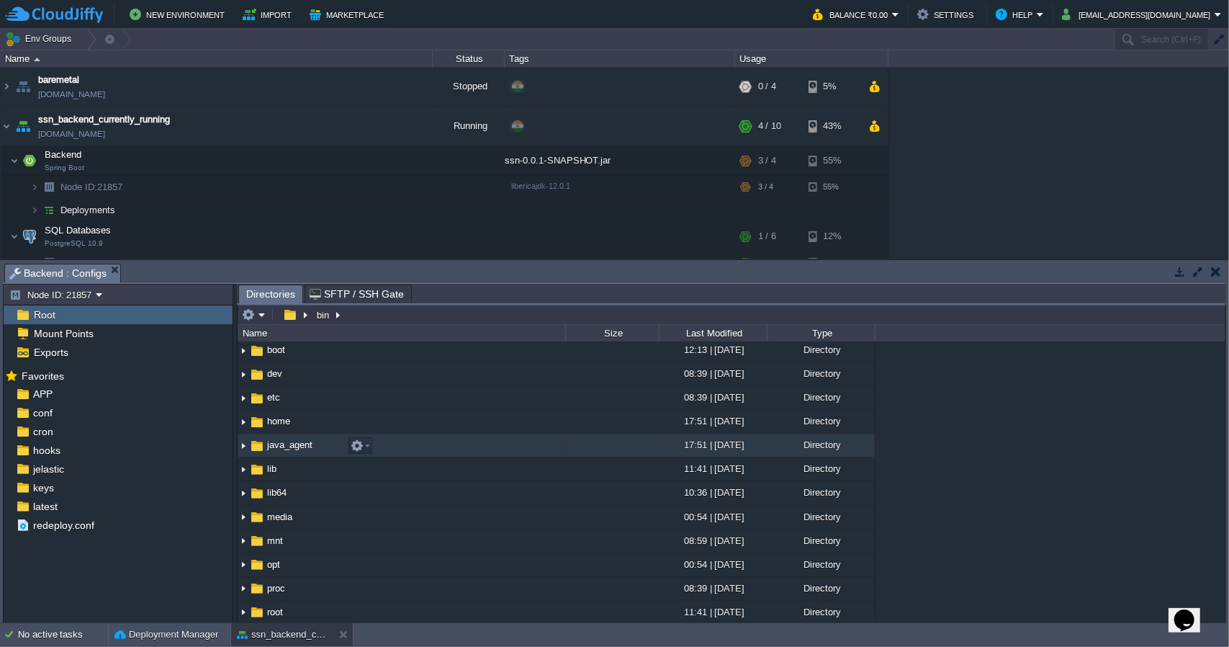
scroll to position [26, 0]
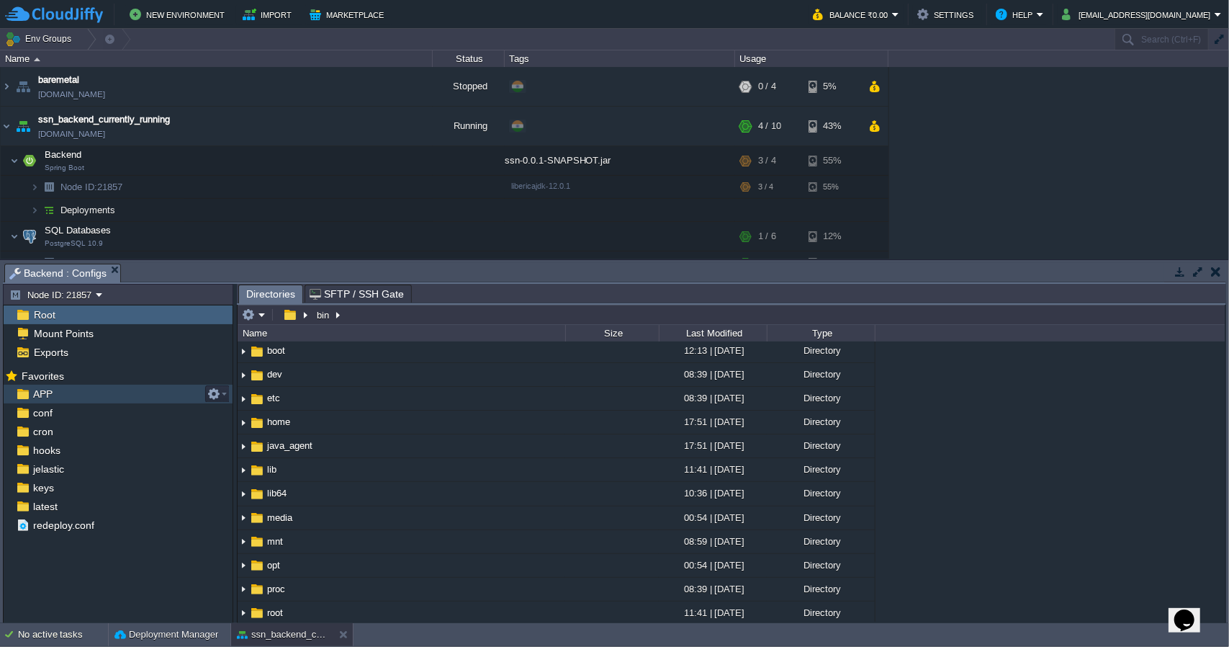
click at [48, 395] on span "APP" at bounding box center [42, 393] width 24 height 13
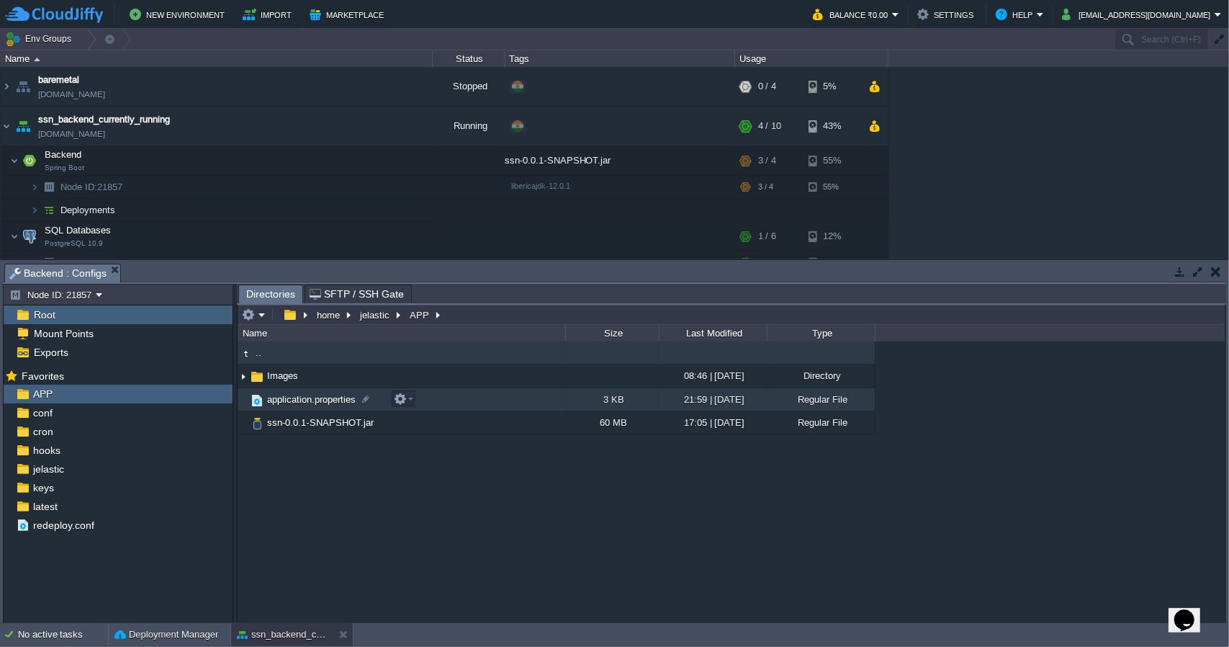
click at [304, 397] on span "application.properties" at bounding box center [311, 399] width 93 height 12
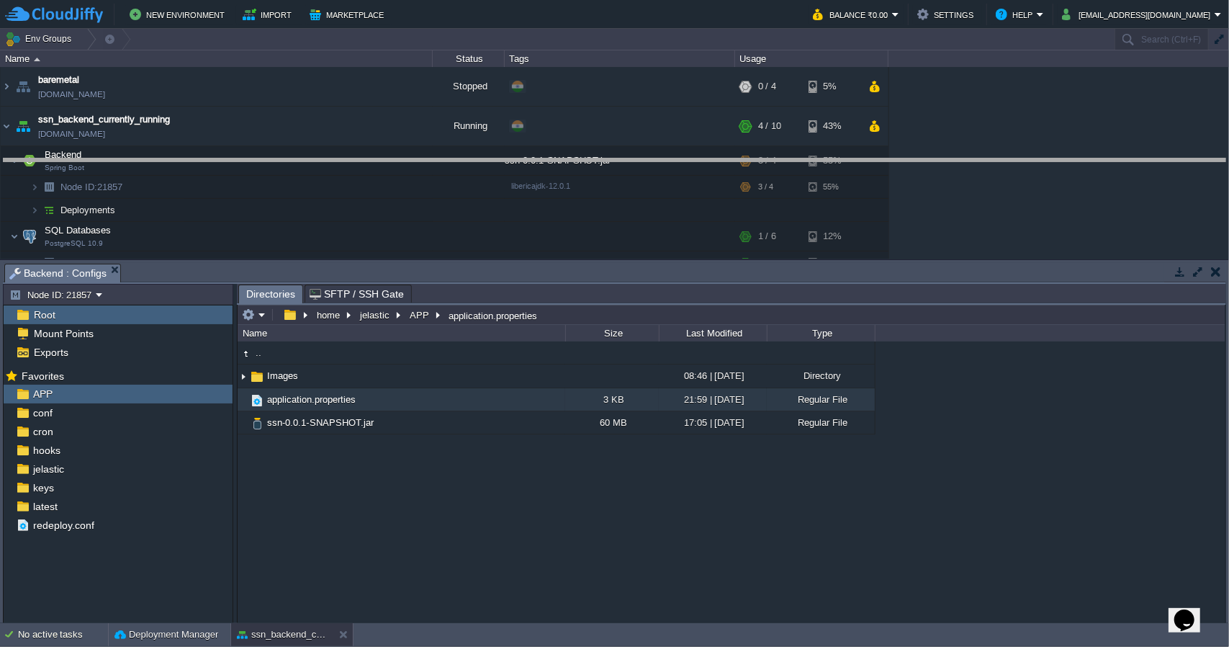
drag, startPoint x: 981, startPoint y: 267, endPoint x: 1004, endPoint y: 151, distance: 118.9
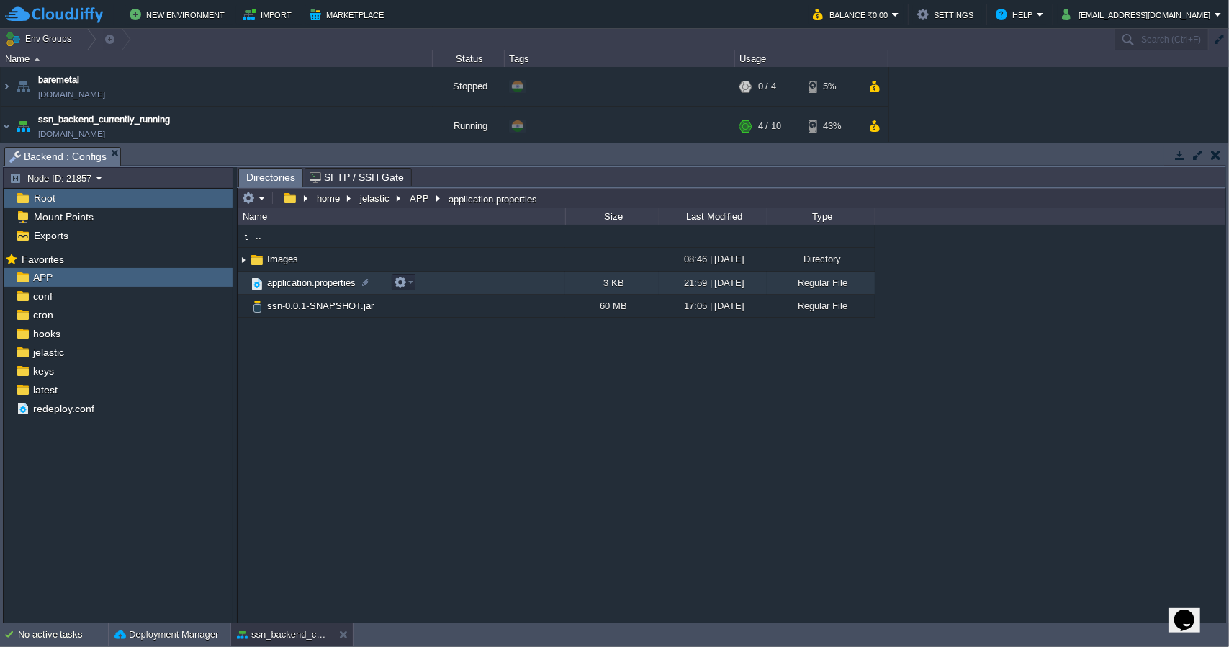
click at [307, 283] on span "application.properties" at bounding box center [311, 283] width 93 height 12
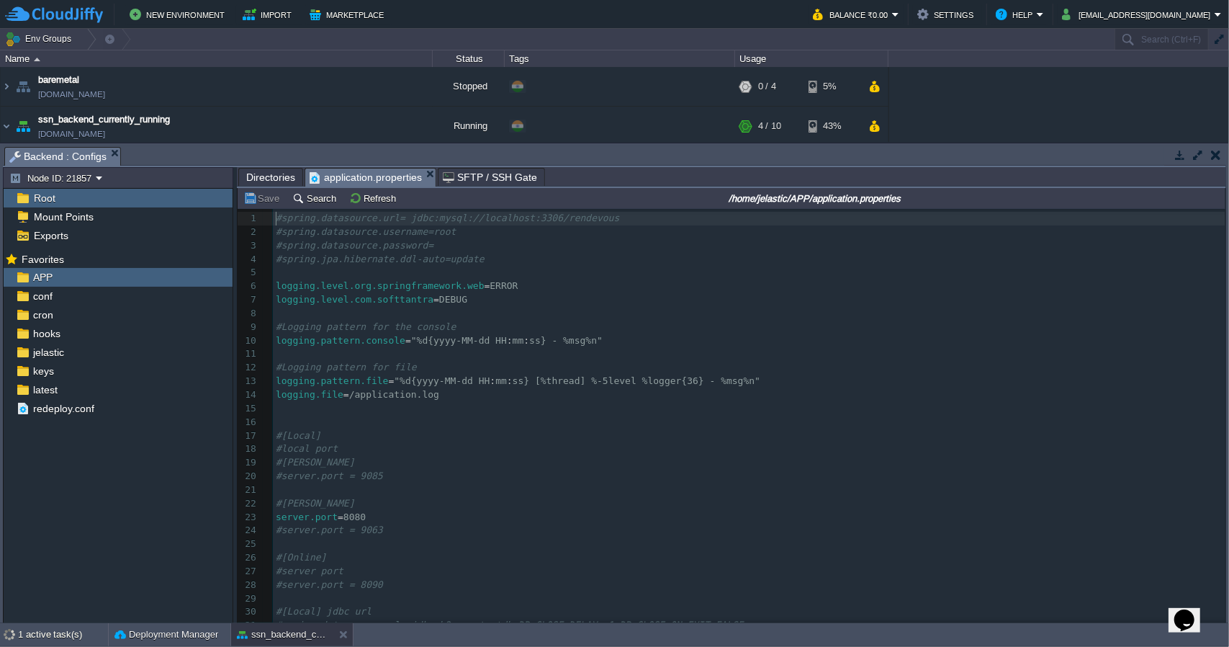
scroll to position [4, 0]
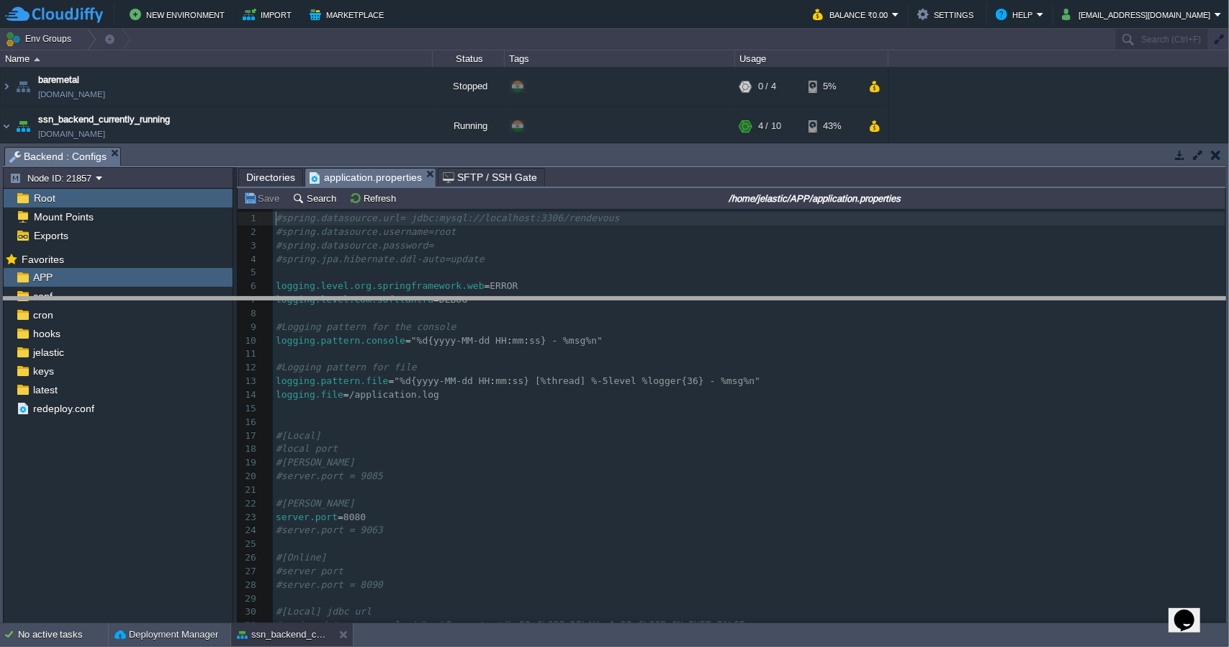
drag, startPoint x: 919, startPoint y: 153, endPoint x: 887, endPoint y: 302, distance: 152.4
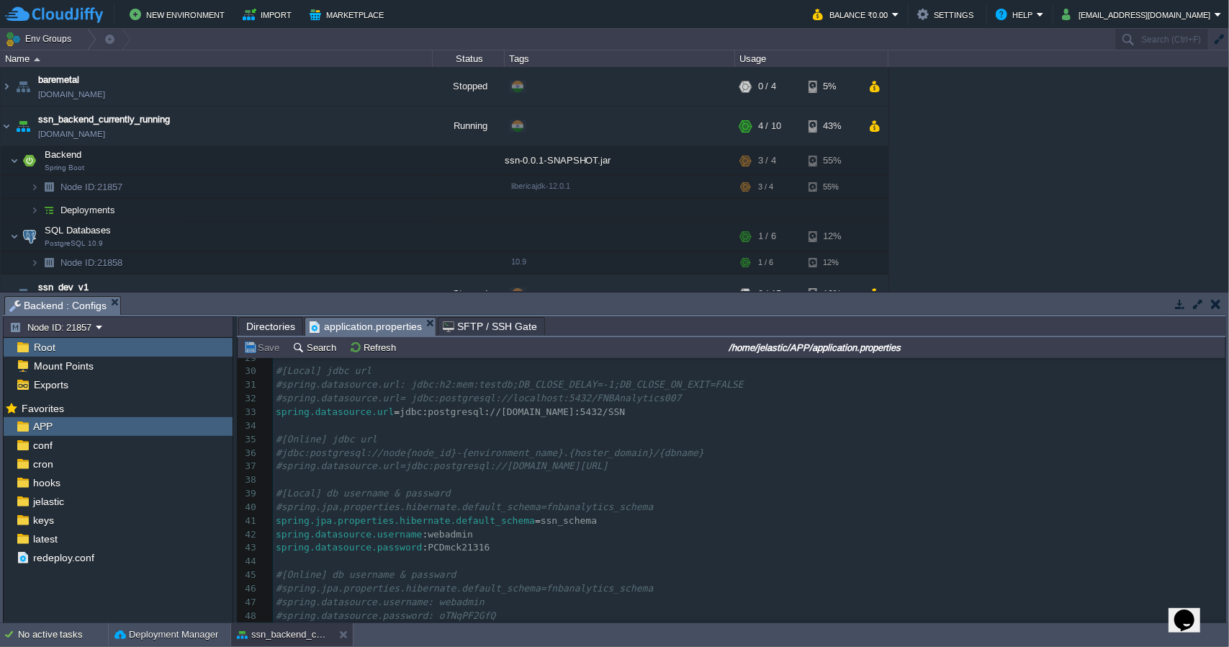
scroll to position [403, 0]
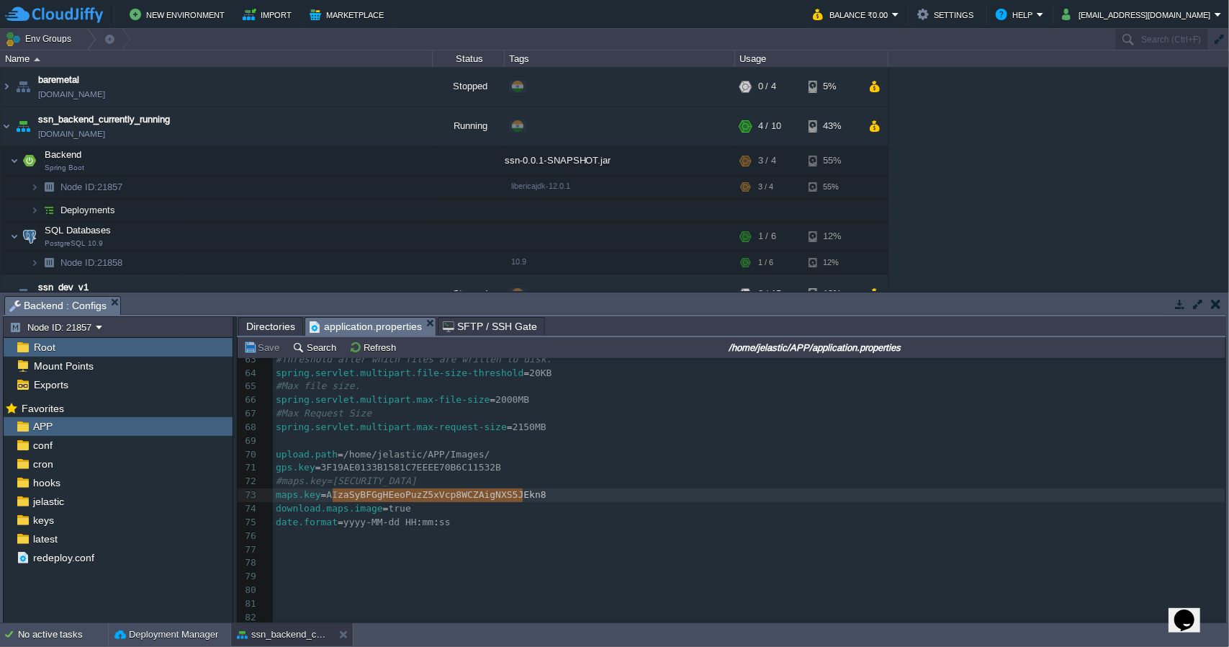
type textarea "[SECURITY_DATA]"
drag, startPoint x: 524, startPoint y: 490, endPoint x: 320, endPoint y: 496, distance: 204.6
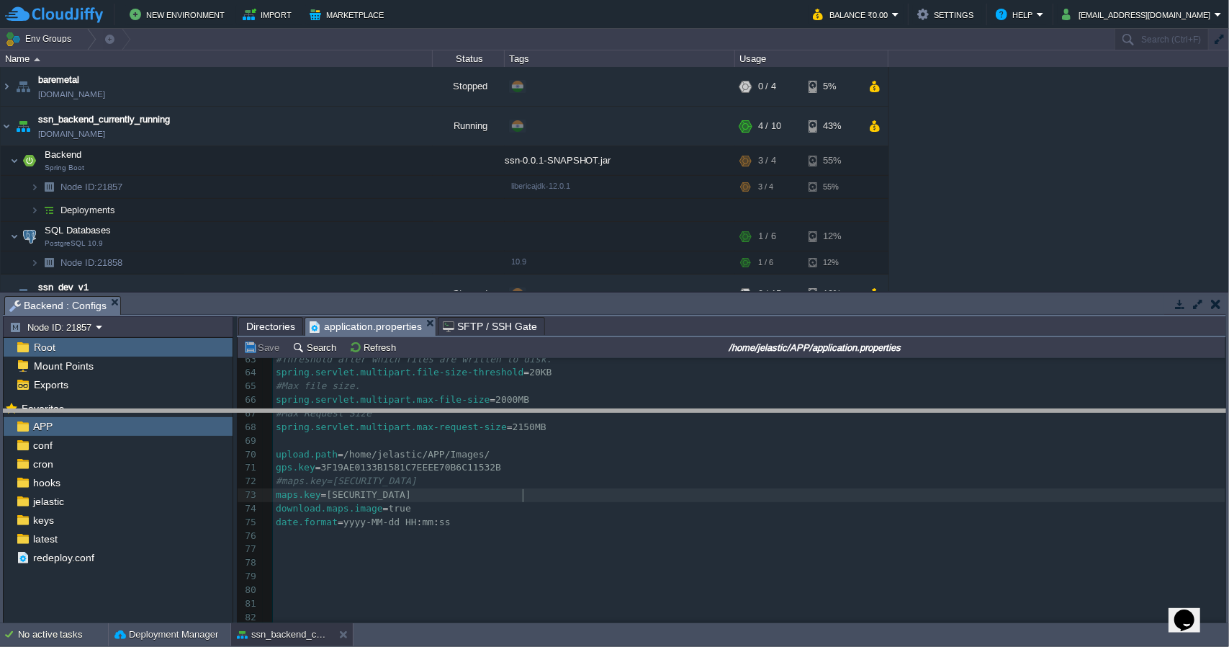
drag, startPoint x: 840, startPoint y: 300, endPoint x: 841, endPoint y: 413, distance: 113.8
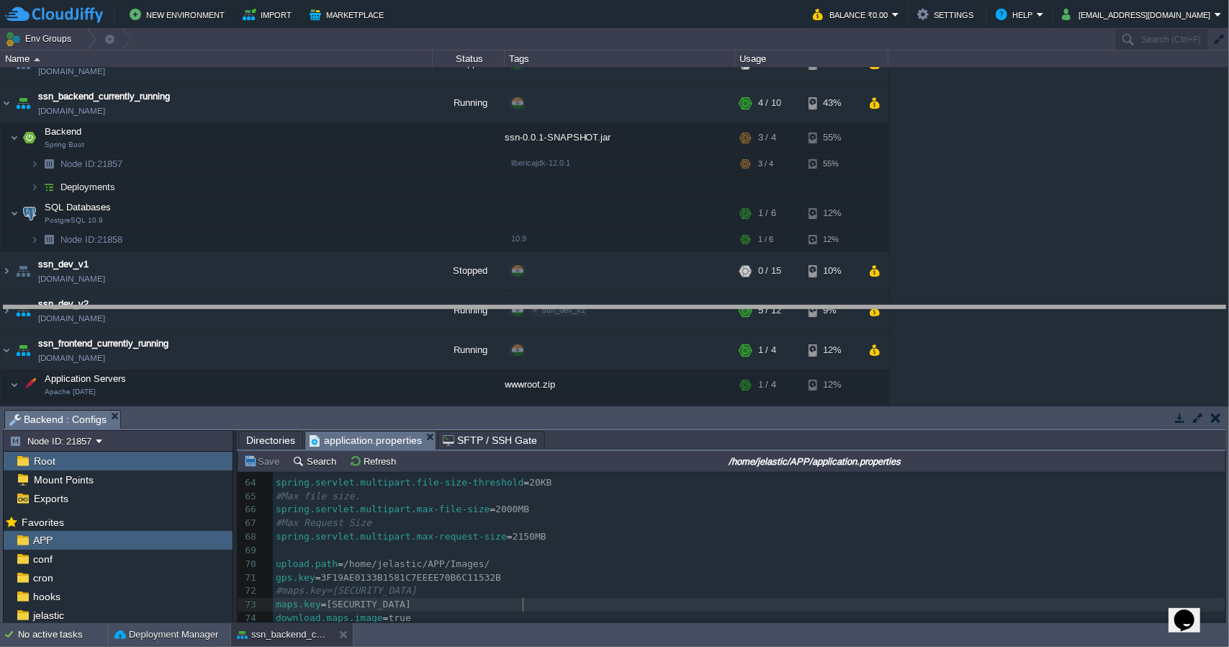
drag, startPoint x: 917, startPoint y: 414, endPoint x: 920, endPoint y: 309, distance: 105.2
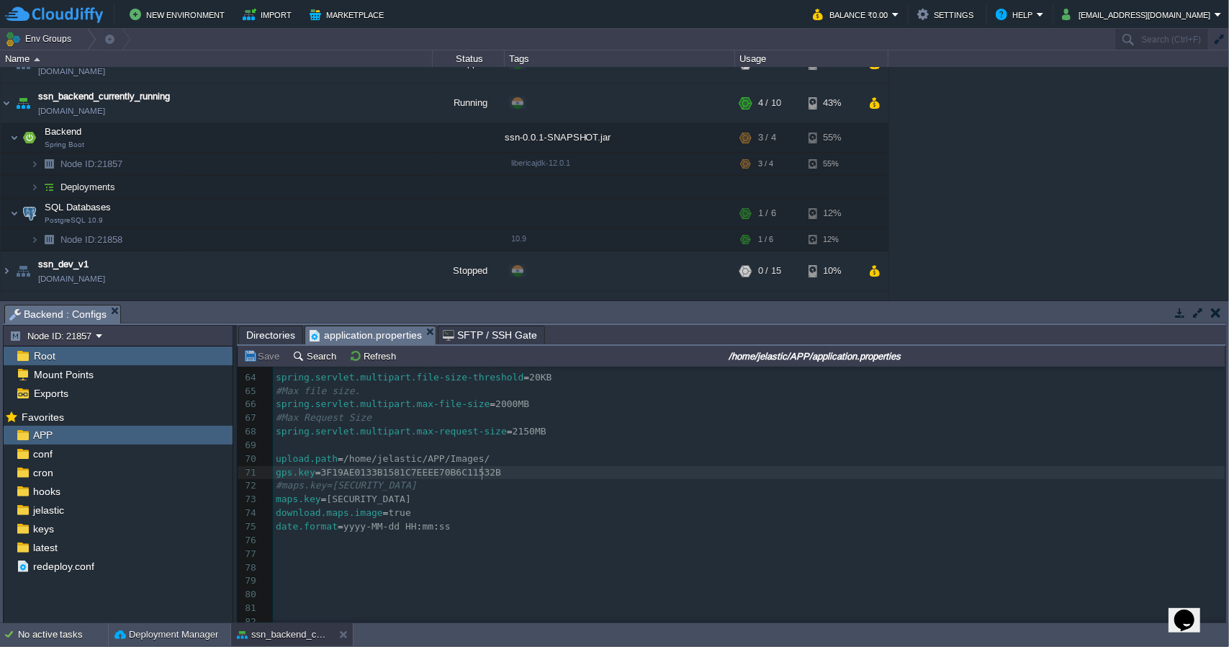
click at [709, 472] on pre "gps.key = 3F19AE0133B1581C7EEEE70B6C11532B" at bounding box center [749, 473] width 953 height 14
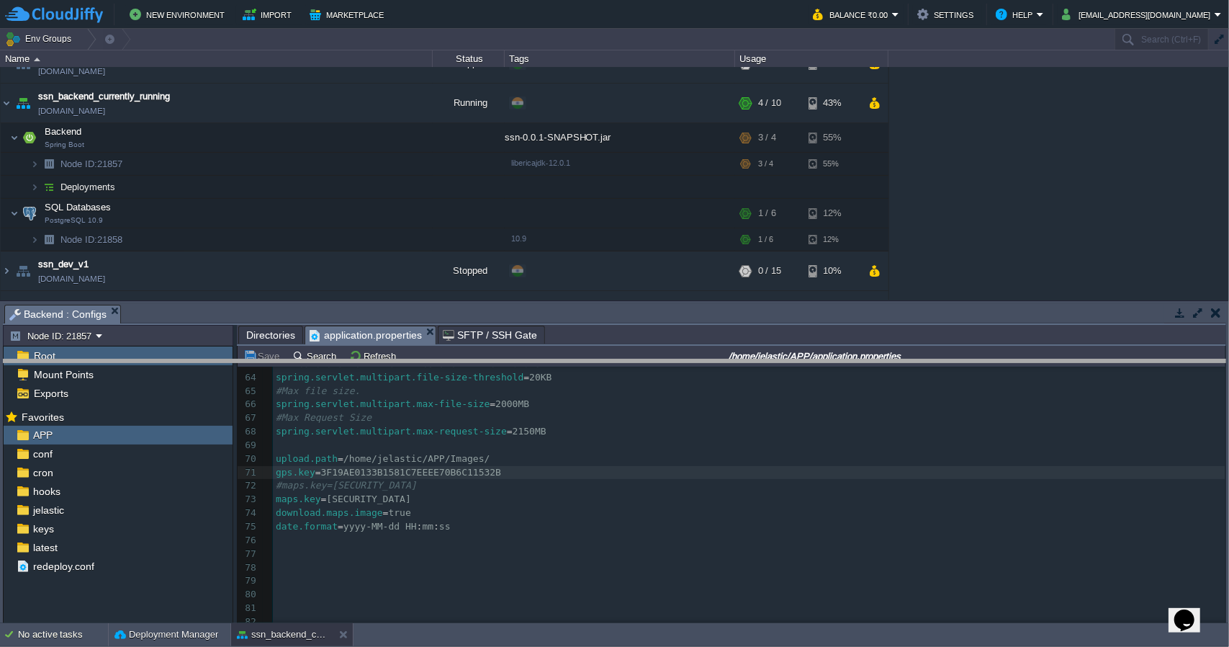
drag, startPoint x: 909, startPoint y: 307, endPoint x: 905, endPoint y: 360, distance: 53.5
click at [905, 360] on body "New Environment Import Marketplace Bonus ₹0.00 Upgrade Account Balance ₹0.00 Se…" at bounding box center [614, 323] width 1229 height 647
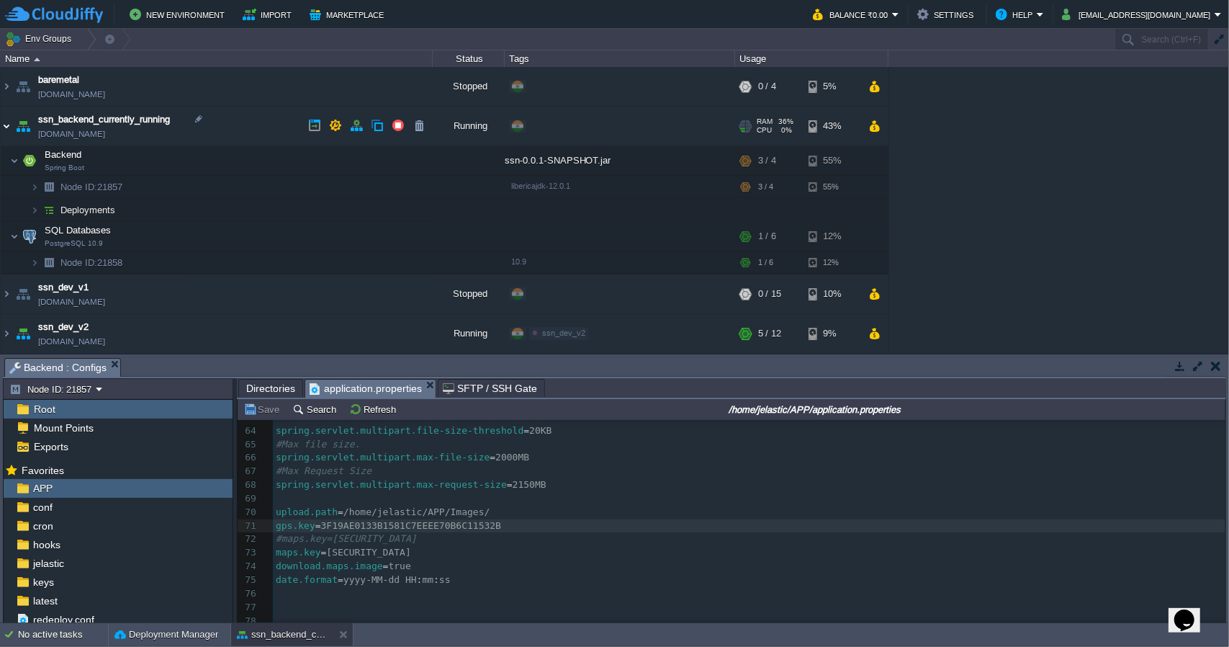
click at [1, 129] on img at bounding box center [7, 126] width 12 height 39
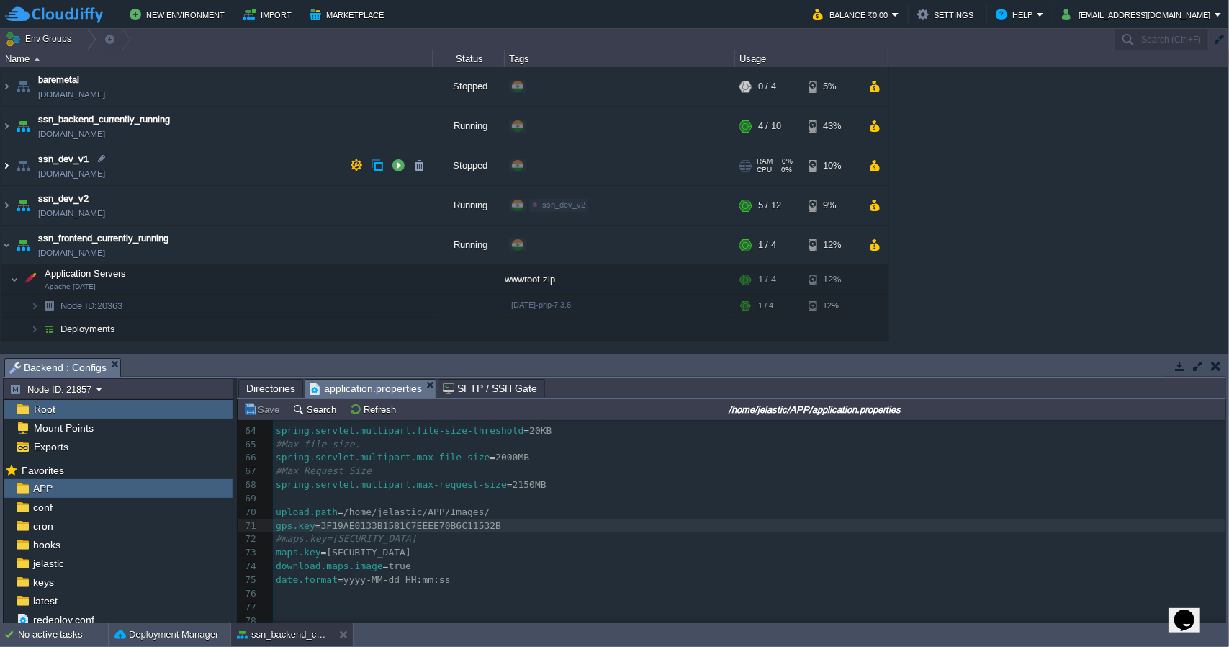
click at [1, 168] on img at bounding box center [7, 165] width 12 height 39
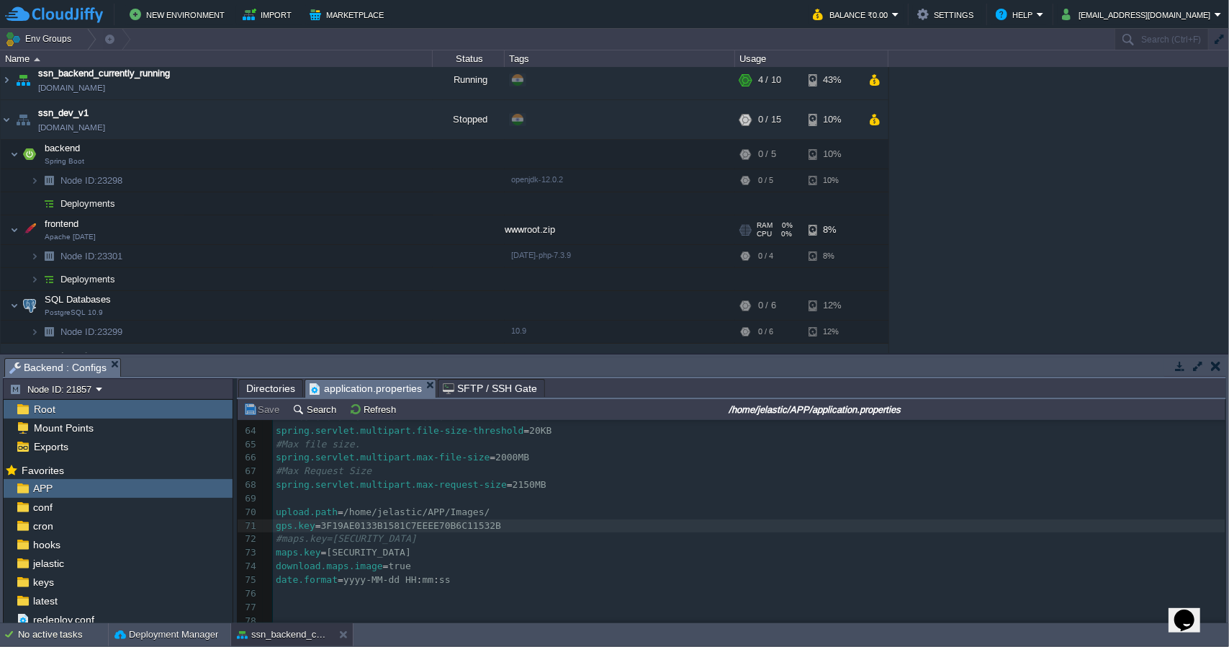
scroll to position [42, 0]
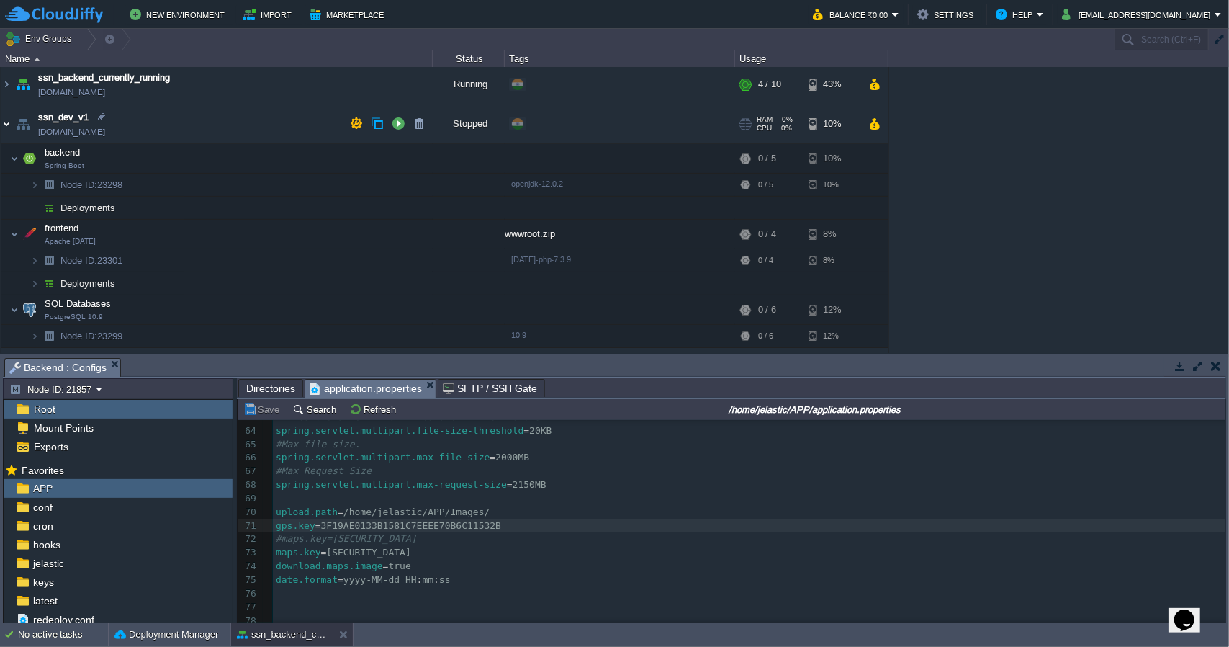
click at [9, 128] on img at bounding box center [7, 123] width 12 height 39
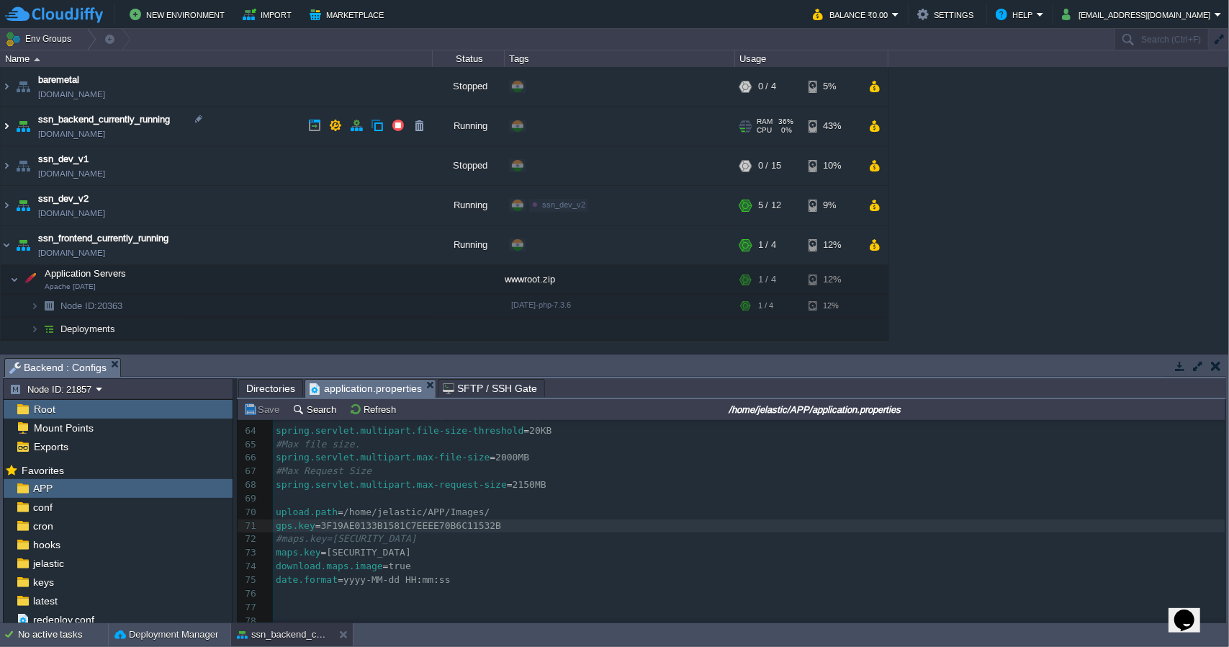
scroll to position [0, 0]
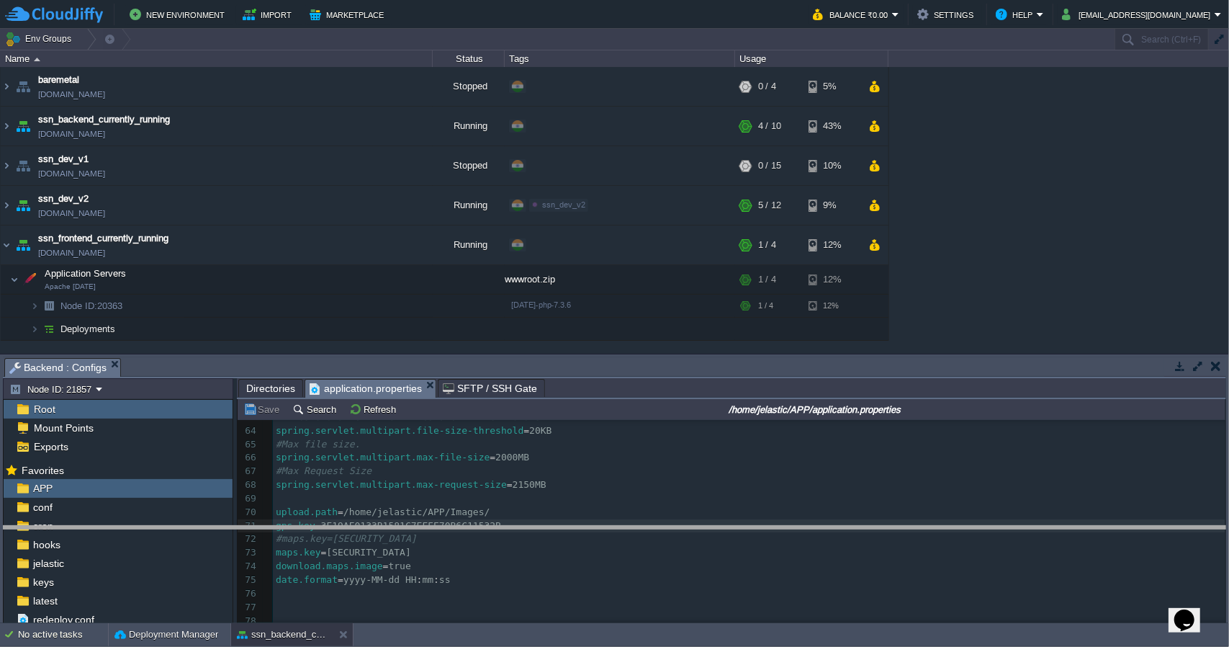
drag, startPoint x: 1051, startPoint y: 366, endPoint x: 1070, endPoint y: 534, distance: 168.9
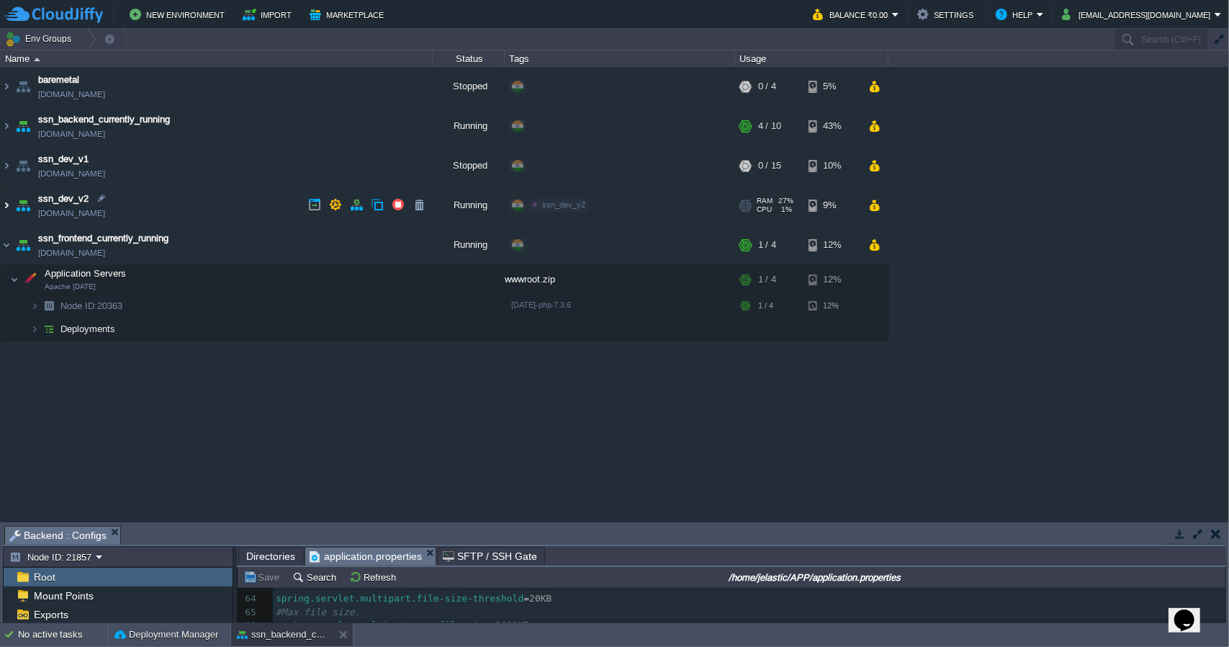
click at [4, 202] on img at bounding box center [7, 205] width 12 height 39
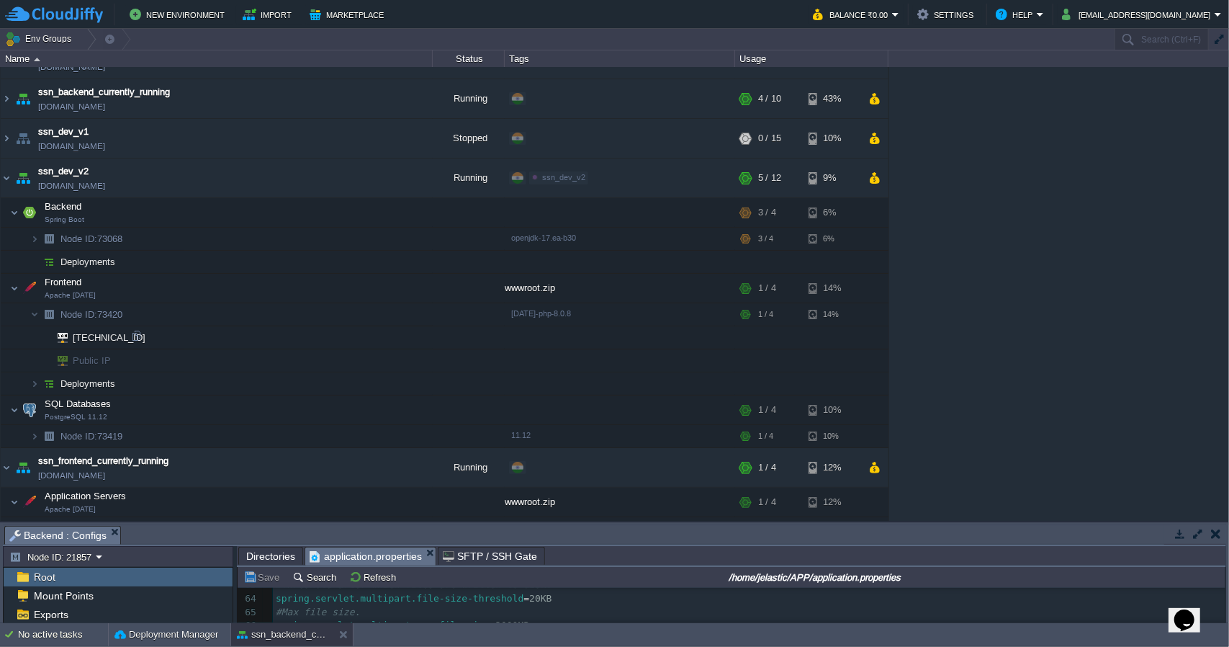
scroll to position [27, 0]
click at [416, 210] on button "button" at bounding box center [411, 211] width 13 height 13
click at [131, 288] on td "Frontend Apache [DATE]" at bounding box center [217, 289] width 432 height 30
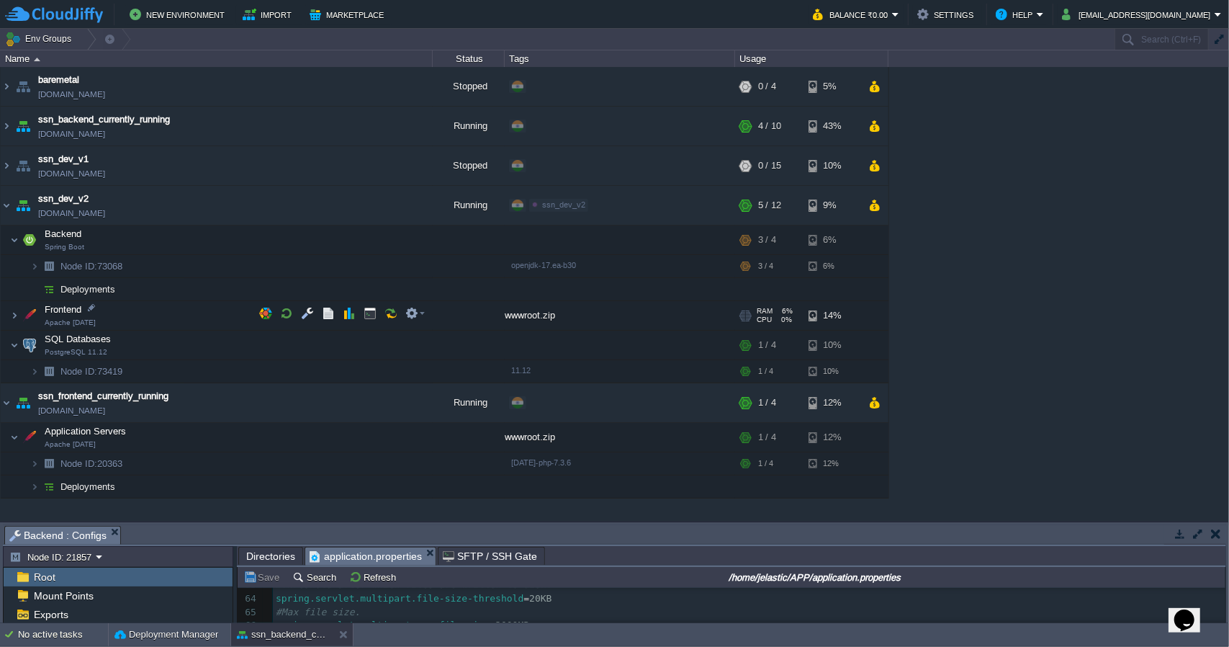
click at [117, 308] on td "Frontend Apache [DATE]" at bounding box center [217, 316] width 432 height 30
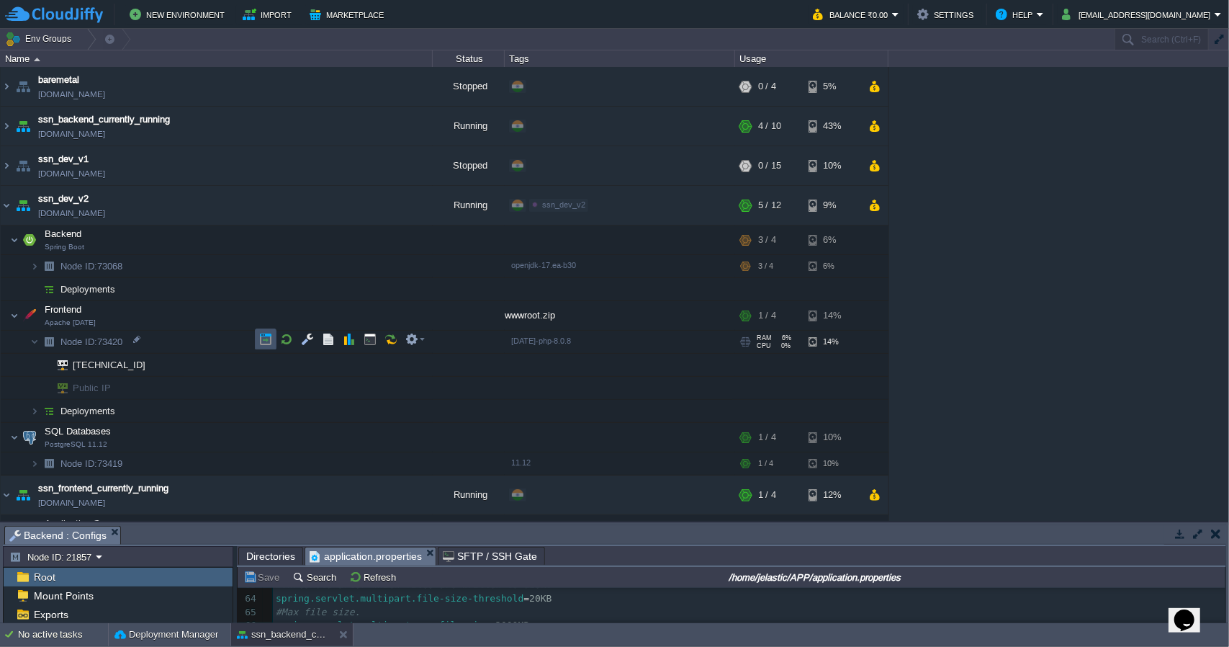
click at [266, 338] on button "button" at bounding box center [265, 339] width 13 height 13
